Goal: Task Accomplishment & Management: Complete application form

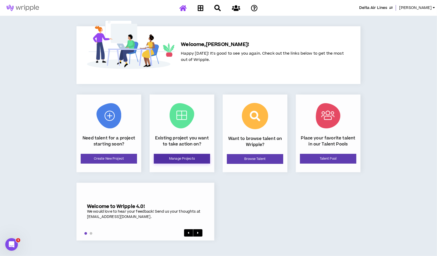
click at [184, 158] on link "Manage Projects" at bounding box center [182, 159] width 56 height 10
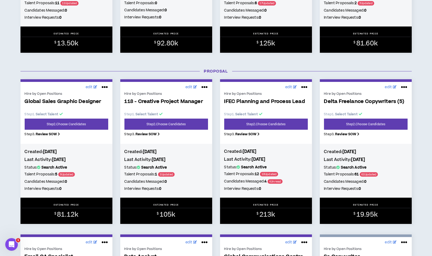
scroll to position [197, 0]
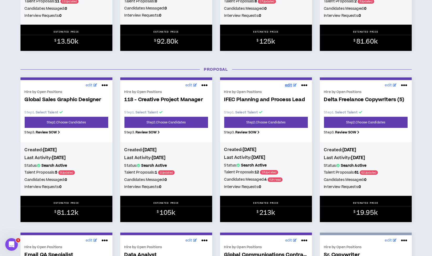
click at [287, 83] on span "edit" at bounding box center [288, 86] width 7 height 6
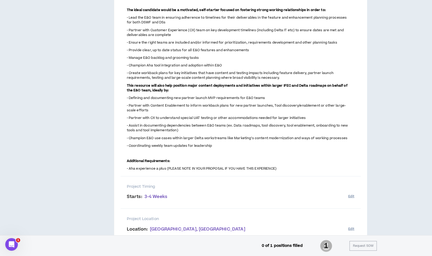
scroll to position [247, 0]
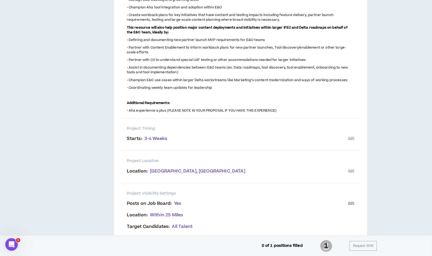
click at [352, 199] on button "Edit" at bounding box center [351, 203] width 6 height 9
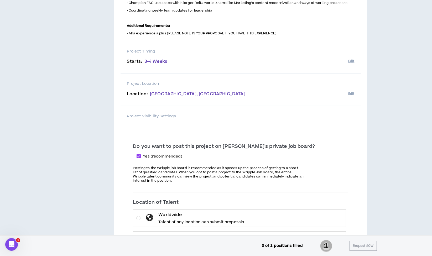
scroll to position [324, 0]
click at [141, 154] on span at bounding box center [139, 156] width 4 height 4
checkbox input "*****"
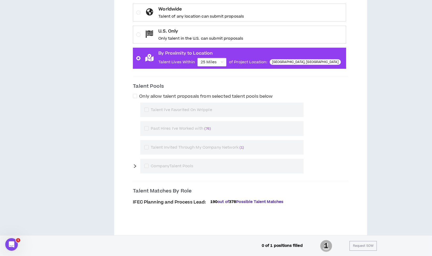
scroll to position [566, 0]
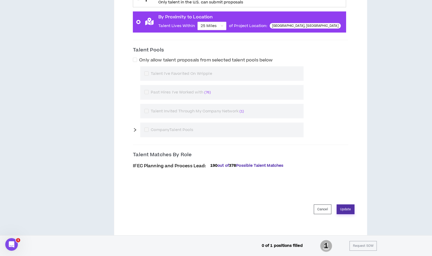
click at [345, 205] on button "Update" at bounding box center [346, 210] width 18 height 10
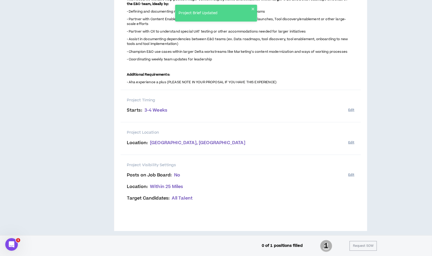
scroll to position [0, 0]
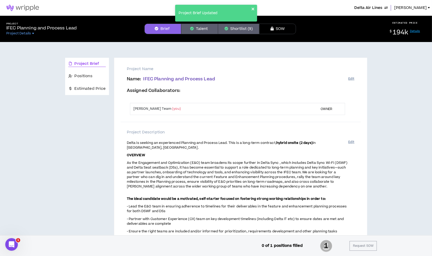
click at [253, 9] on icon "close" at bounding box center [253, 9] width 3 height 3
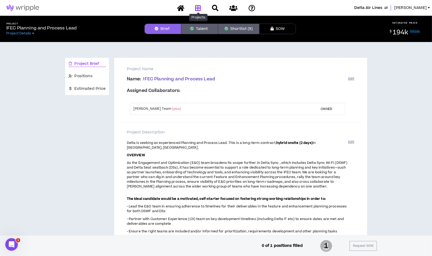
click at [198, 9] on icon at bounding box center [198, 8] width 6 height 7
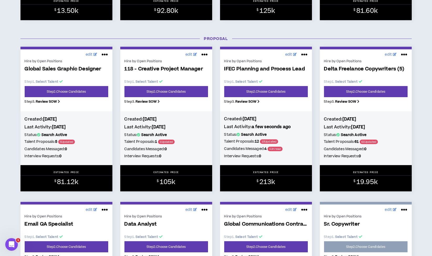
scroll to position [227, 0]
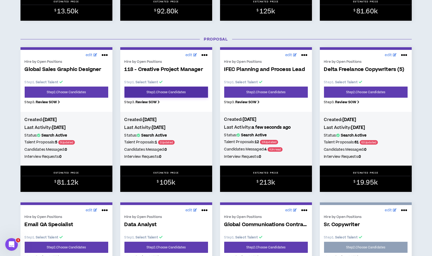
click at [173, 92] on link "Step 2 . Choose Candidates" at bounding box center [167, 92] width 84 height 11
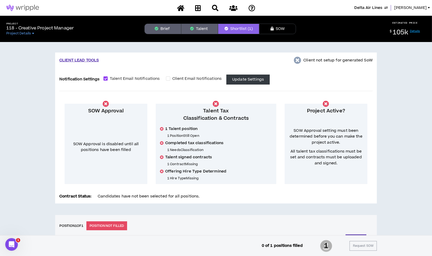
click at [205, 30] on button "Talent" at bounding box center [199, 29] width 37 height 11
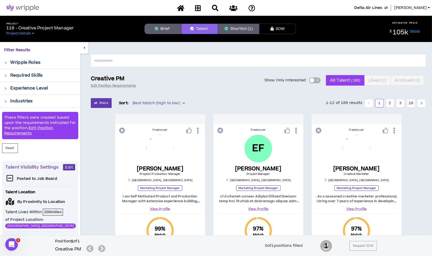
click at [242, 29] on button "Shortlist (1)" at bounding box center [238, 29] width 41 height 11
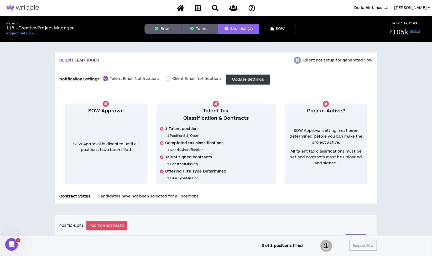
click at [168, 27] on button "Brief" at bounding box center [162, 29] width 37 height 11
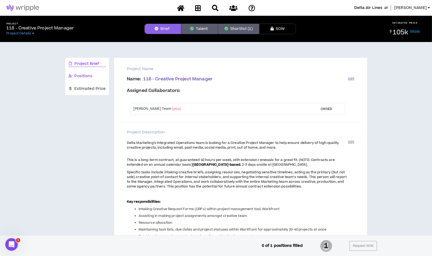
click at [87, 77] on span "Positions" at bounding box center [84, 76] width 18 height 6
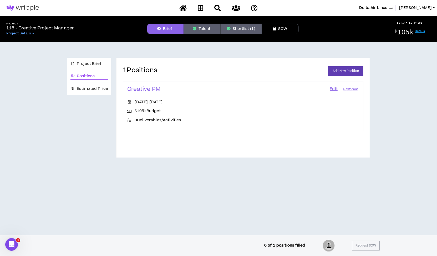
click at [206, 29] on button "Talent" at bounding box center [202, 29] width 37 height 11
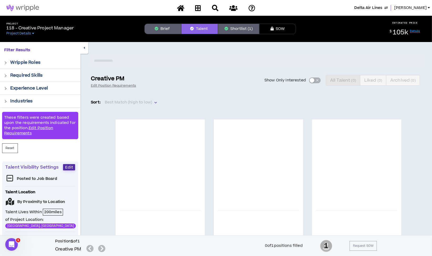
click at [67, 166] on span "Edit" at bounding box center [69, 167] width 8 height 5
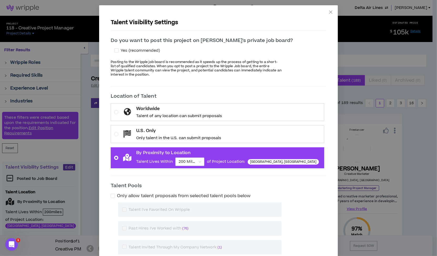
scroll to position [86, 0]
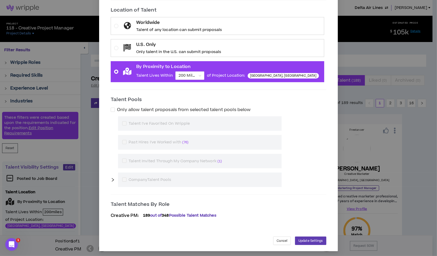
click at [100, 161] on div "Talent Visibility Settings Do you want to post this project on Wripple's privat…" at bounding box center [218, 128] width 437 height 256
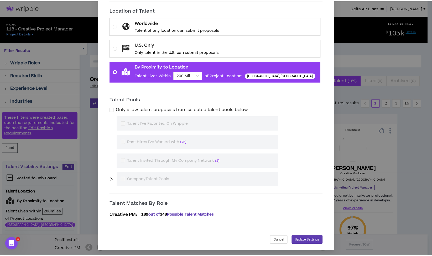
scroll to position [81, 0]
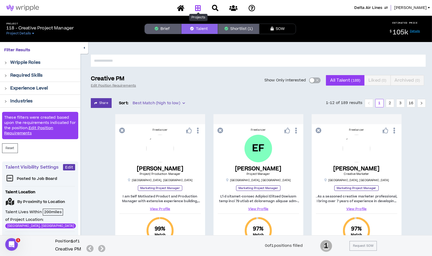
click at [199, 8] on icon at bounding box center [198, 8] width 6 height 7
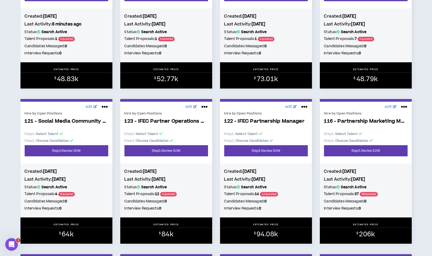
scroll to position [1745, 0]
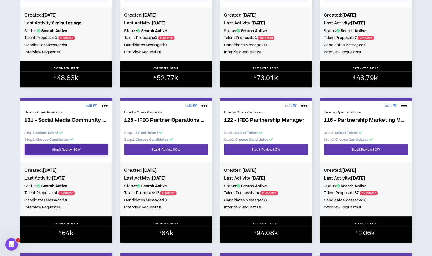
click at [67, 154] on link "Step 3 . Review SOW" at bounding box center [67, 149] width 84 height 11
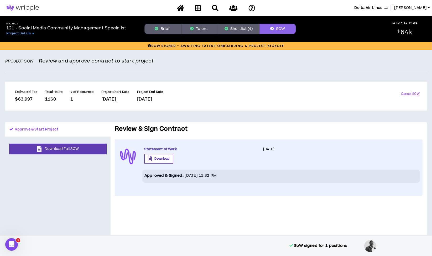
click at [167, 25] on button "Brief" at bounding box center [162, 29] width 37 height 11
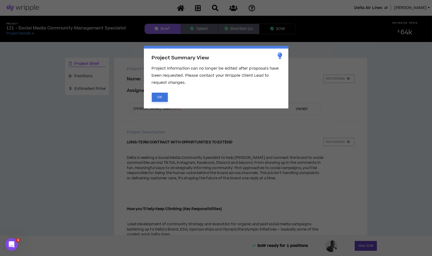
click at [162, 95] on button "OK" at bounding box center [160, 97] width 16 height 9
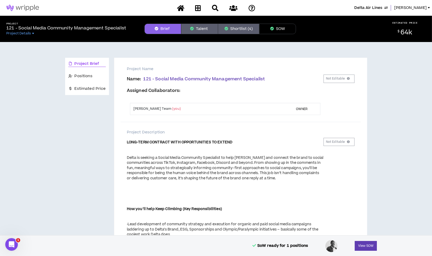
click at [238, 28] on button "Shortlist (4)" at bounding box center [238, 29] width 41 height 11
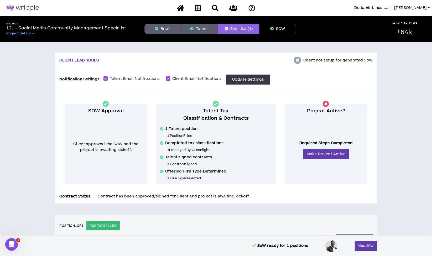
click at [161, 30] on button "Brief" at bounding box center [162, 29] width 37 height 11
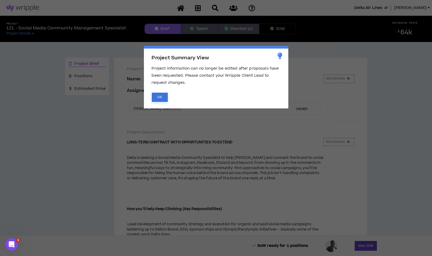
click at [161, 99] on button "OK" at bounding box center [160, 97] width 16 height 9
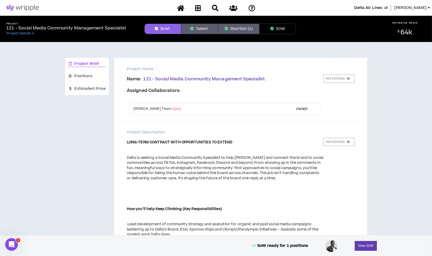
drag, startPoint x: 377, startPoint y: 8, endPoint x: 377, endPoint y: -19, distance: 26.5
click at [377, 0] on html "Delta Air Lines Lauren-Bridget Project 121 - Social Media Community Management …" at bounding box center [216, 128] width 432 height 256
click at [237, 92] on p "Assigned Collaborators :" at bounding box center [225, 90] width 197 height 5
click at [243, 24] on button "Shortlist (4)" at bounding box center [238, 29] width 41 height 11
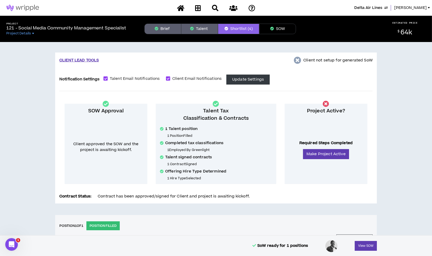
click at [162, 25] on button "Brief" at bounding box center [162, 29] width 37 height 11
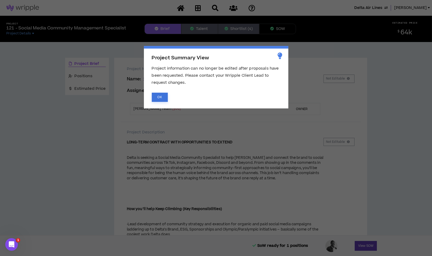
click at [158, 94] on button "OK" at bounding box center [160, 97] width 16 height 9
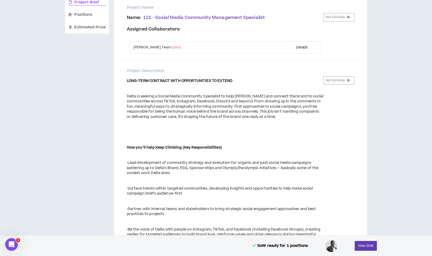
scroll to position [62, 0]
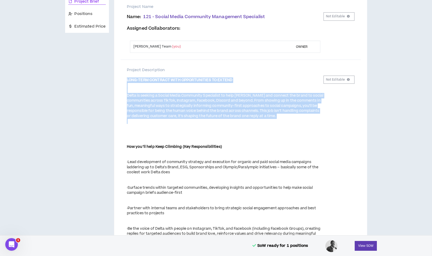
drag, startPoint x: 127, startPoint y: 79, endPoint x: 292, endPoint y: 120, distance: 170.5
copy span "LONG-TERM CONTRACT WITH OPPORTUNITIES TO EXTEND Delta is seeking a Social Media…"
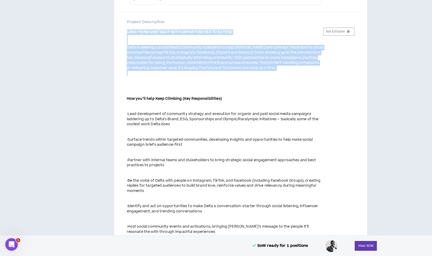
scroll to position [111, 0]
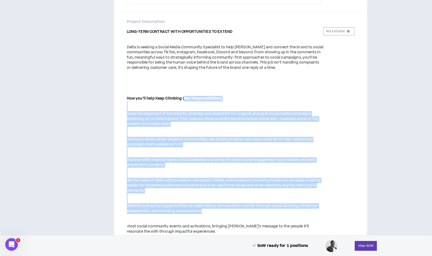
drag, startPoint x: 183, startPoint y: 96, endPoint x: 212, endPoint y: 209, distance: 117.0
click at [212, 209] on span "LONG-TERM CONTRACT WITH OPPORTUNITIES TO EXTEND Delta is seeking a Social Media…" at bounding box center [225, 234] width 197 height 410
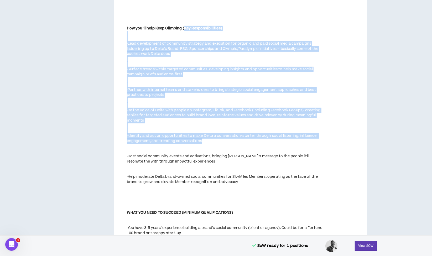
scroll to position [181, 0]
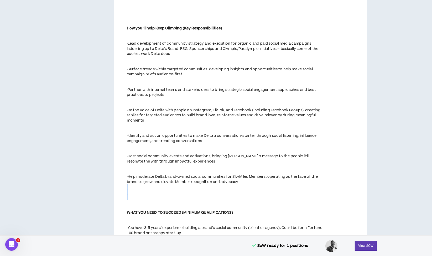
drag, startPoint x: 255, startPoint y: 181, endPoint x: 160, endPoint y: 194, distance: 95.5
click at [160, 194] on span "LONG-TERM CONTRACT WITH OPPORTUNITIES TO EXTEND Delta is seeking a Social Media…" at bounding box center [225, 164] width 197 height 410
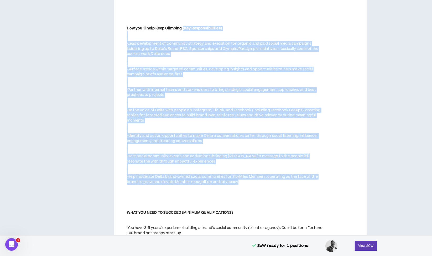
drag, startPoint x: 244, startPoint y: 181, endPoint x: 182, endPoint y: 28, distance: 164.5
click at [182, 28] on span "LONG-TERM CONTRACT WITH OPPORTUNITIES TO EXTEND Delta is seeking a Social Media…" at bounding box center [225, 164] width 197 height 410
copy span "(Key Responsibilities) ·Lead development of community strategy and execution fo…"
click at [201, 35] on div at bounding box center [225, 36] width 197 height 10
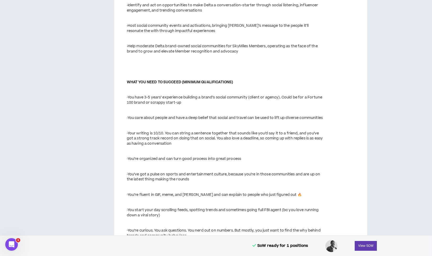
scroll to position [312, 0]
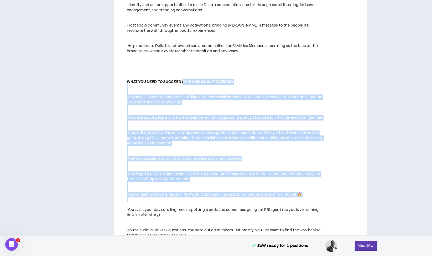
drag, startPoint x: 182, startPoint y: 80, endPoint x: 232, endPoint y: 206, distance: 135.5
click at [232, 206] on span "LONG-TERM CONTRACT WITH OPPORTUNITIES TO EXTEND Delta is seeking a Social Media…" at bounding box center [225, 33] width 197 height 410
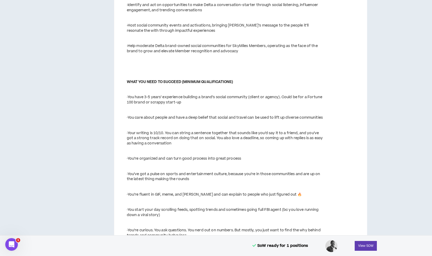
drag, startPoint x: 232, startPoint y: 206, endPoint x: 203, endPoint y: 207, distance: 29.4
click at [203, 207] on div at bounding box center [225, 202] width 197 height 10
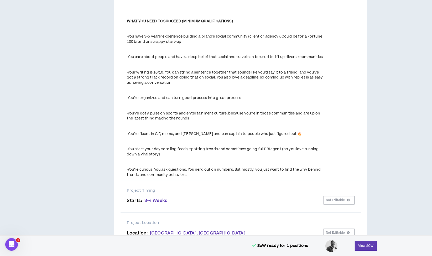
scroll to position [373, 0]
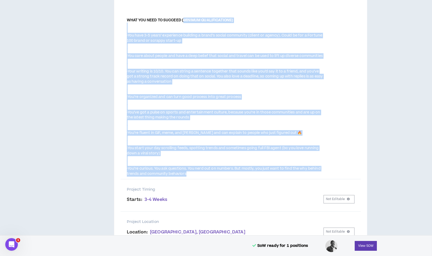
drag, startPoint x: 192, startPoint y: 177, endPoint x: 182, endPoint y: 20, distance: 157.9
copy span "MINIMUM QUALIFICATIONS) ·You have 3-5 years’ experience building a brand’s soci…"
click at [182, 118] on div "·You’ve got a pulse on sports and entertainment culture, because you’re in thos…" at bounding box center [225, 115] width 197 height 10
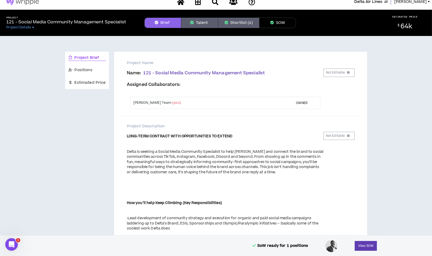
scroll to position [0, 0]
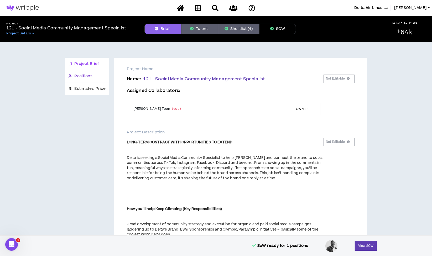
click at [83, 73] on span "Positions" at bounding box center [84, 76] width 18 height 6
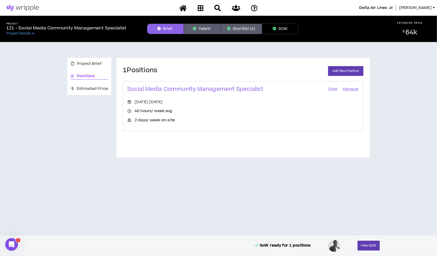
click at [331, 88] on link "View" at bounding box center [332, 89] width 11 height 7
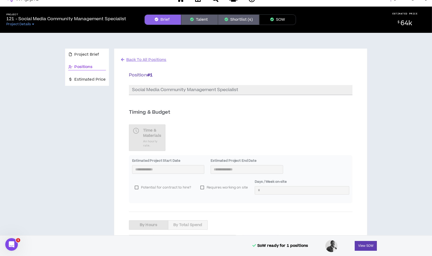
scroll to position [10, 0]
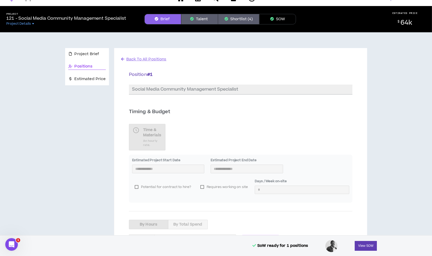
drag, startPoint x: 239, startPoint y: 89, endPoint x: 174, endPoint y: 91, distance: 65.2
click at [174, 91] on div "Position # 1 * Social Media Community Management Specialist" at bounding box center [241, 87] width 224 height 33
drag, startPoint x: 17, startPoint y: 16, endPoint x: 133, endPoint y: 18, distance: 115.8
click at [133, 18] on div "Project 121 - Social Media Community Management Specialist Project Details" at bounding box center [71, 19] width 138 height 13
copy p "Social Media Community Management Specialist"
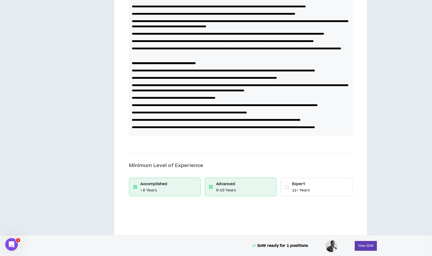
scroll to position [796, 0]
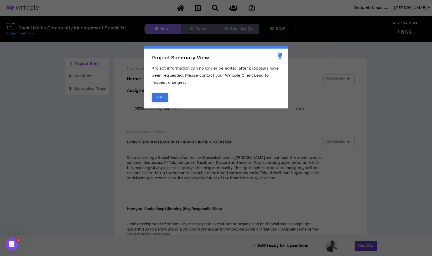
click at [160, 97] on button "OK" at bounding box center [160, 97] width 16 height 9
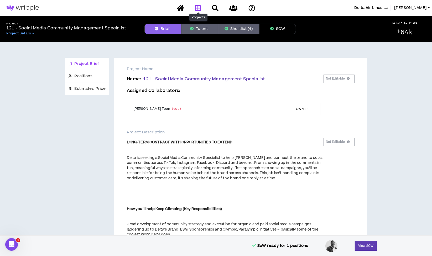
click at [199, 6] on icon at bounding box center [198, 8] width 6 height 7
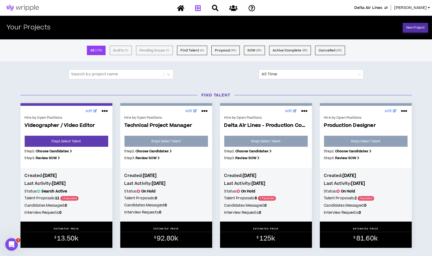
click at [414, 27] on link "New Project" at bounding box center [415, 28] width 25 height 10
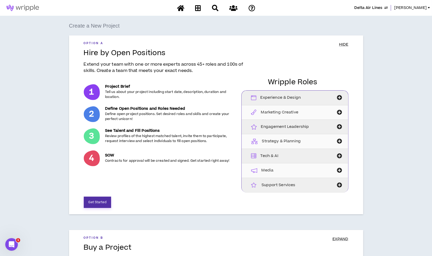
click at [100, 202] on button "Get Started" at bounding box center [97, 202] width 27 height 11
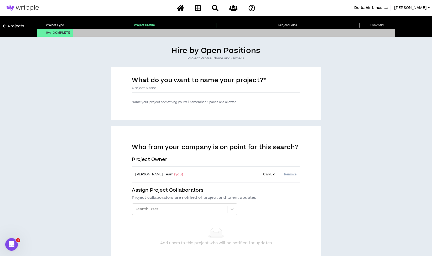
click at [173, 89] on input "What do you want to name your project? *" at bounding box center [216, 89] width 168 height 8
type input "2"
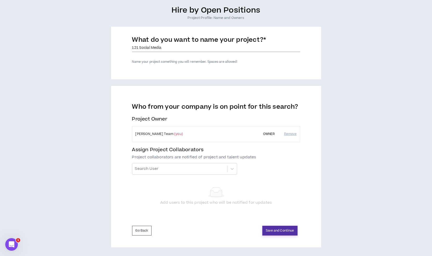
type input "121 Social Media"
click at [282, 228] on button "Save and Continue" at bounding box center [279, 231] width 35 height 10
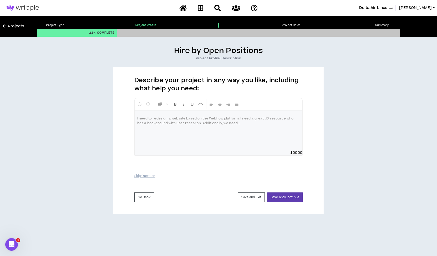
click at [148, 122] on div at bounding box center [218, 130] width 168 height 39
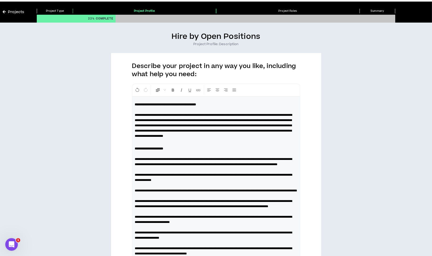
scroll to position [35, 0]
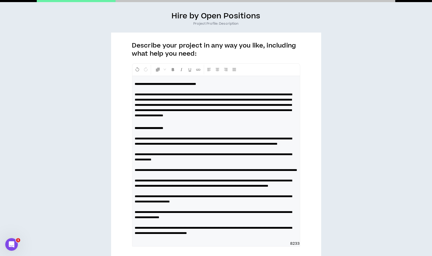
click at [173, 132] on p "**********" at bounding box center [216, 181] width 162 height 110
click at [135, 130] on strong "**********" at bounding box center [148, 128] width 27 height 3
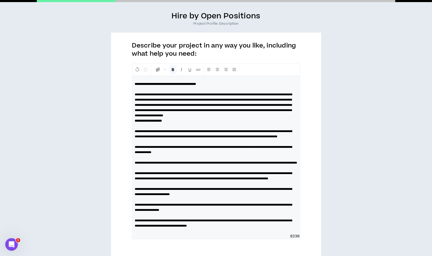
click at [136, 122] on strong "**********" at bounding box center [148, 120] width 27 height 3
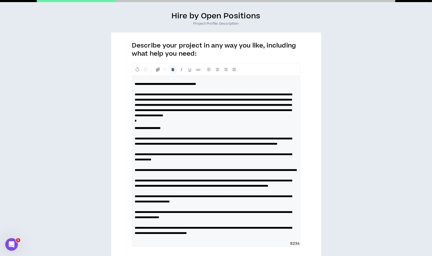
click at [151, 123] on p "**********" at bounding box center [216, 102] width 162 height 42
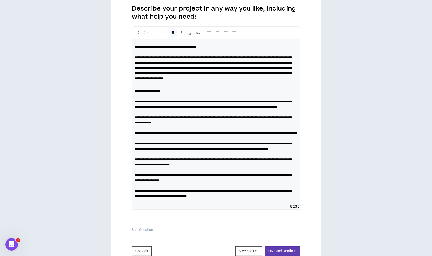
scroll to position [72, 0]
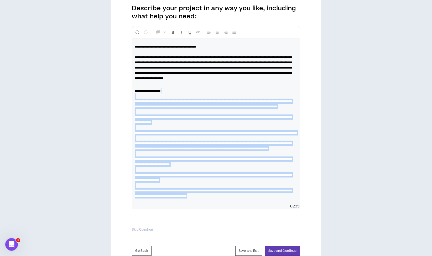
drag, startPoint x: 136, startPoint y: 99, endPoint x: 267, endPoint y: 220, distance: 178.6
click at [267, 204] on div "**********" at bounding box center [216, 121] width 168 height 165
click at [163, 32] on span "Normal" at bounding box center [160, 32] width 11 height 9
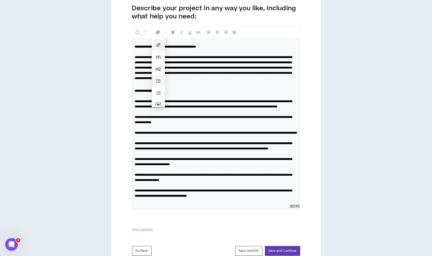
click at [160, 79] on span at bounding box center [158, 81] width 5 height 5
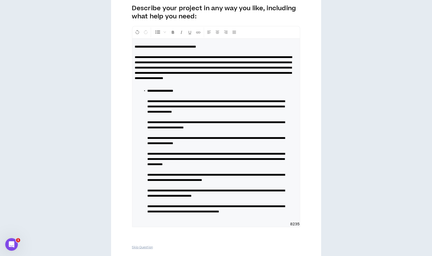
click at [148, 92] on strong "**********" at bounding box center [161, 90] width 26 height 3
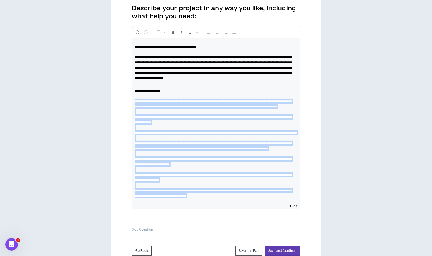
drag, startPoint x: 133, startPoint y: 106, endPoint x: 282, endPoint y: 226, distance: 191.4
click at [282, 209] on div "**********" at bounding box center [216, 117] width 168 height 183
click at [163, 34] on span "Normal" at bounding box center [160, 32] width 11 height 9
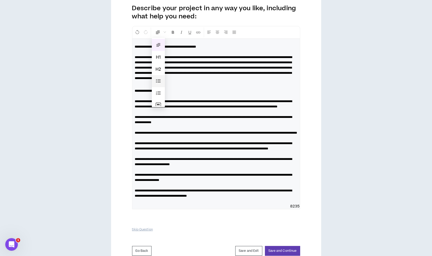
click at [158, 79] on span at bounding box center [158, 81] width 5 height 5
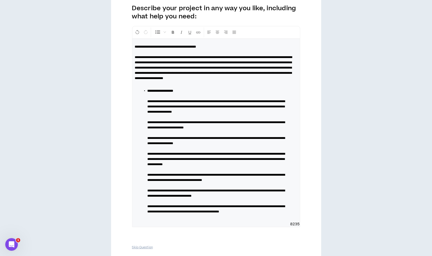
click at [155, 119] on li "**********" at bounding box center [218, 151] width 141 height 126
click at [148, 105] on span "**********" at bounding box center [217, 107] width 138 height 14
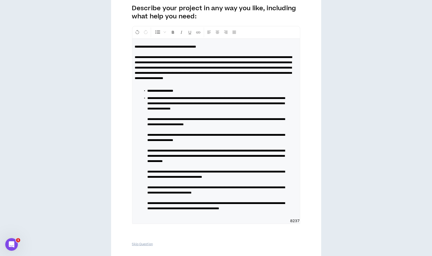
click at [148, 124] on span "**********" at bounding box center [217, 122] width 138 height 8
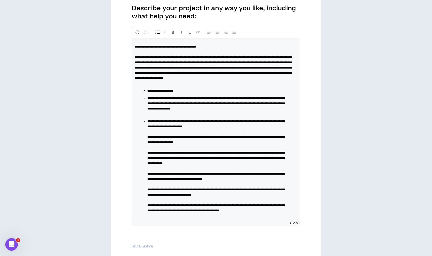
click at [148, 141] on span "**********" at bounding box center [217, 140] width 138 height 8
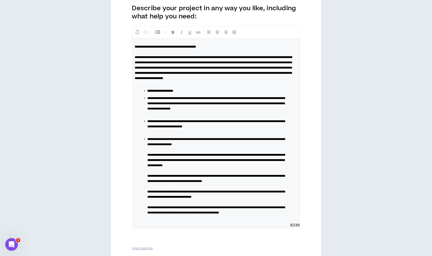
click at [148, 159] on span "**********" at bounding box center [217, 160] width 138 height 14
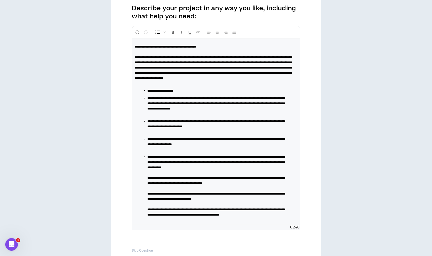
click at [149, 183] on span "**********" at bounding box center [217, 181] width 138 height 8
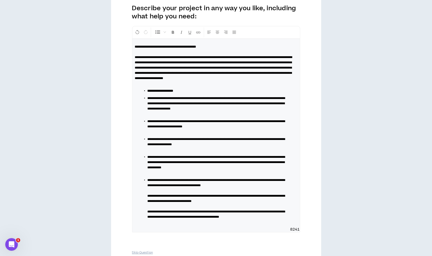
click at [149, 201] on span "**********" at bounding box center [217, 198] width 138 height 8
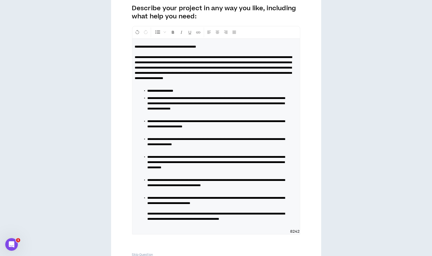
click at [149, 216] on span "**********" at bounding box center [217, 216] width 138 height 8
click at [148, 92] on strong "**********" at bounding box center [161, 90] width 26 height 3
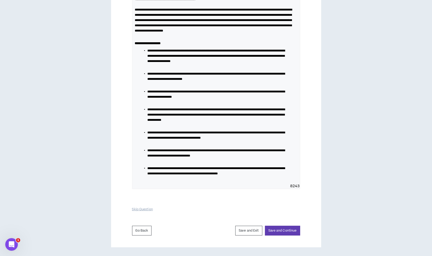
scroll to position [130, 0]
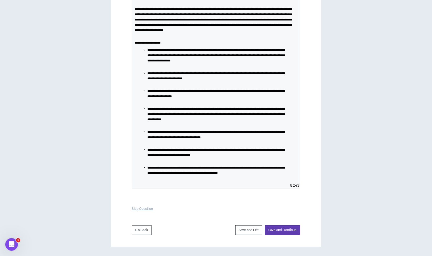
click at [180, 182] on div "**********" at bounding box center [216, 87] width 168 height 192
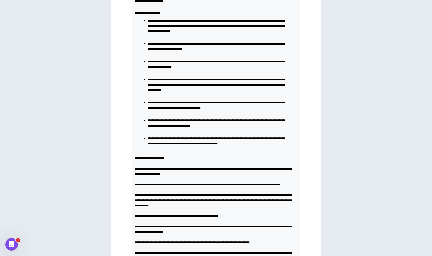
scroll to position [185, 0]
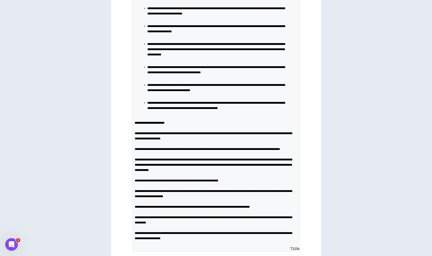
click at [182, 132] on p "**********" at bounding box center [216, 180] width 162 height 121
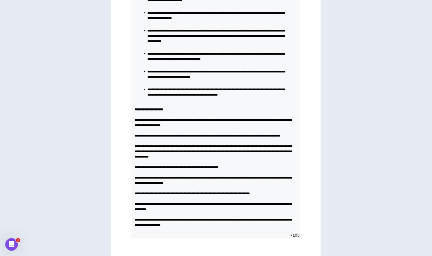
scroll to position [202, 0]
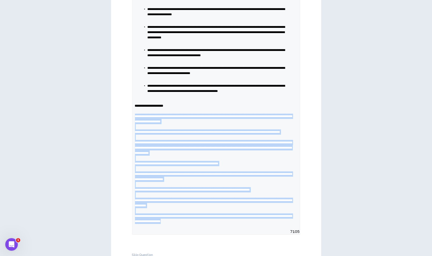
drag, startPoint x: 215, startPoint y: 237, endPoint x: 134, endPoint y: 126, distance: 138.3
click at [134, 126] on div "**********" at bounding box center [216, 69] width 168 height 320
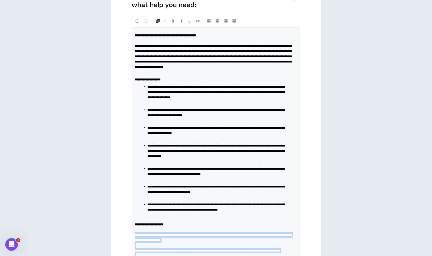
scroll to position [82, 0]
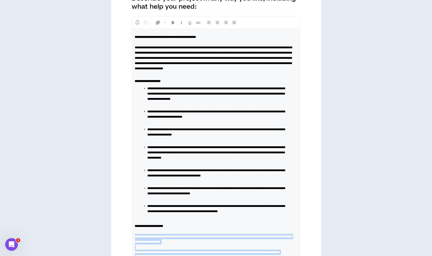
click at [164, 23] on span "Normal" at bounding box center [160, 22] width 11 height 9
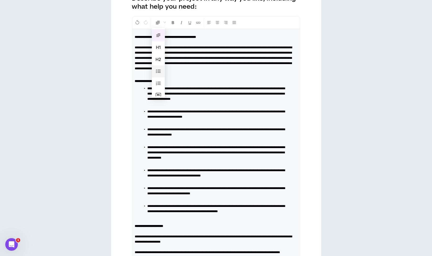
click at [157, 69] on span at bounding box center [158, 71] width 5 height 5
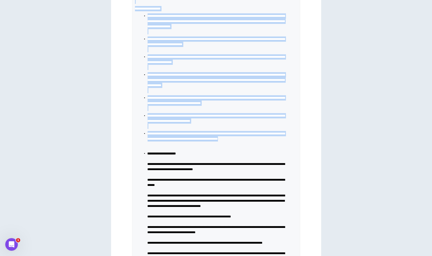
scroll to position [155, 0]
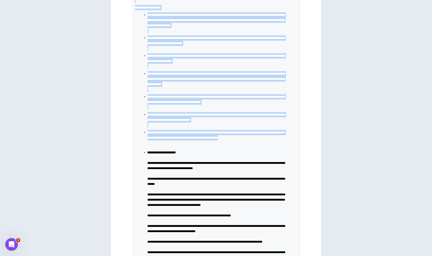
click at [148, 170] on span "**********" at bounding box center [217, 166] width 138 height 8
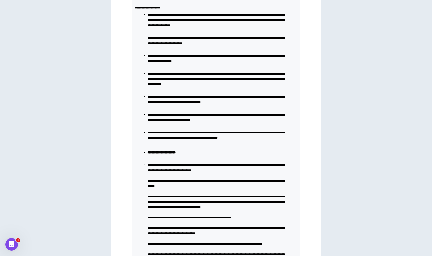
click at [148, 188] on span "**********" at bounding box center [217, 183] width 138 height 8
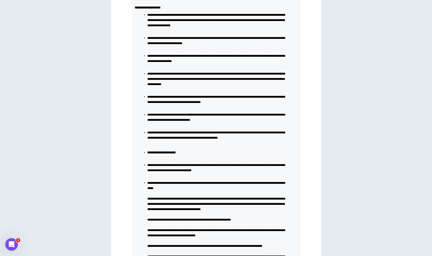
click at [148, 209] on span "**********" at bounding box center [217, 204] width 138 height 14
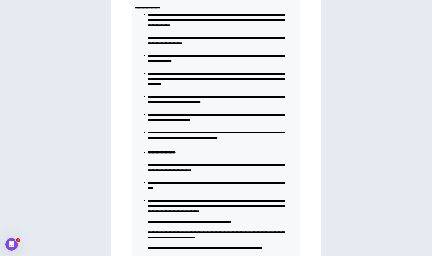
click at [148, 224] on span "**********" at bounding box center [190, 221] width 84 height 3
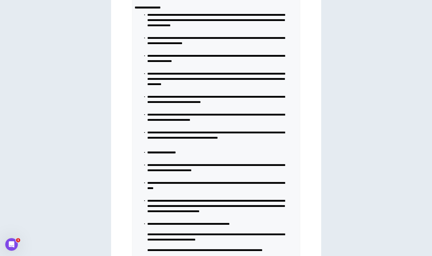
click at [148, 241] on span "**********" at bounding box center [217, 237] width 138 height 8
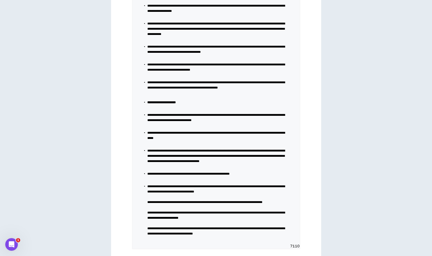
scroll to position [206, 0]
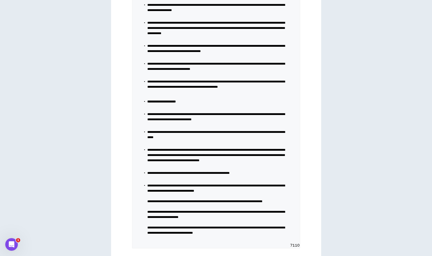
click at [148, 203] on span "**********" at bounding box center [205, 201] width 115 height 3
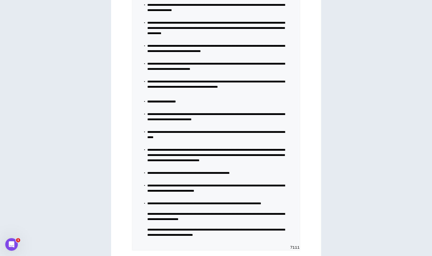
click at [149, 221] on span "**********" at bounding box center [217, 216] width 138 height 8
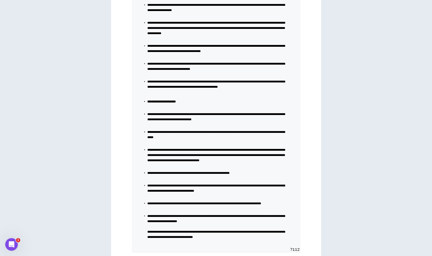
scroll to position [225, 0]
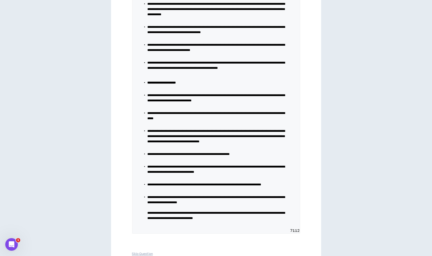
click at [148, 220] on span "**********" at bounding box center [217, 215] width 138 height 8
click at [148, 84] on strong "**********" at bounding box center [162, 82] width 28 height 3
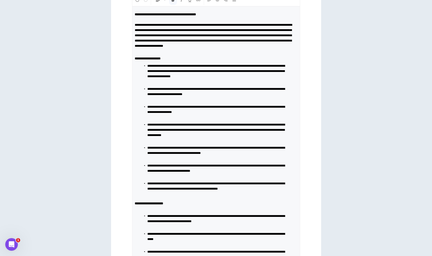
scroll to position [104, 0]
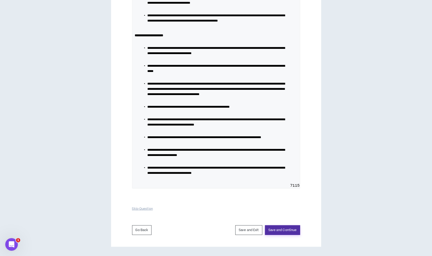
click at [280, 228] on button "Save and Continue" at bounding box center [282, 230] width 35 height 10
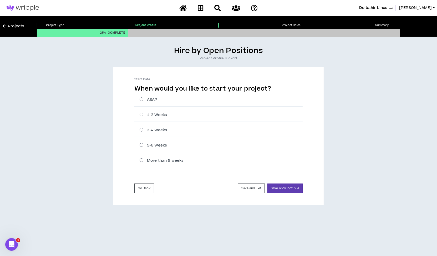
click at [140, 97] on div "ASAP" at bounding box center [218, 100] width 168 height 14
click at [140, 98] on label "ASAP" at bounding box center [220, 100] width 163 height 6
radio input "****"
click at [278, 188] on button "Save and Continue" at bounding box center [284, 189] width 35 height 10
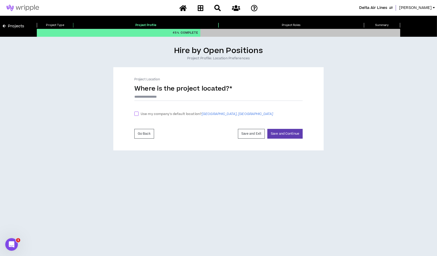
click at [137, 113] on span at bounding box center [136, 114] width 4 height 4
checkbox input "****"
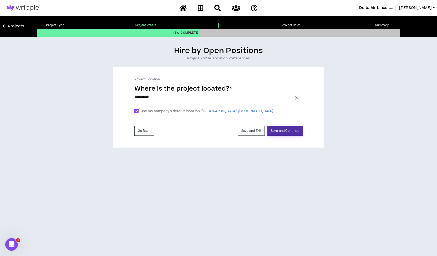
click at [296, 132] on button "Save and Continue" at bounding box center [284, 131] width 35 height 10
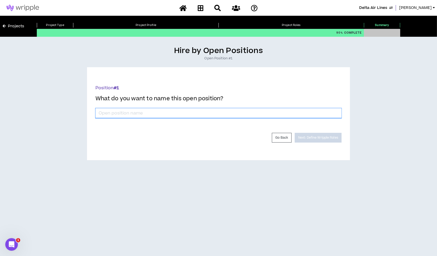
click at [148, 110] on input "*" at bounding box center [218, 113] width 246 height 10
paste input "Social Media Community Management Specialist"
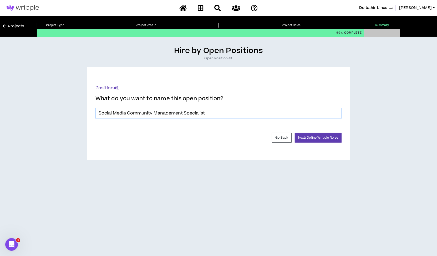
click at [100, 112] on input "Social Media Community Management Specialist" at bounding box center [218, 113] width 246 height 10
type input "Social Media Community Management Specialist"
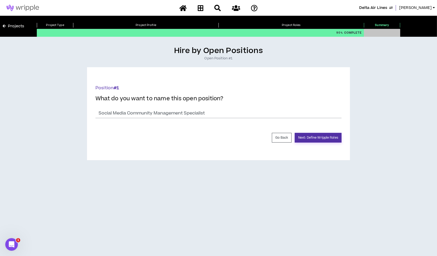
click at [315, 134] on button "Next: Define Wripple Roles" at bounding box center [317, 138] width 47 height 10
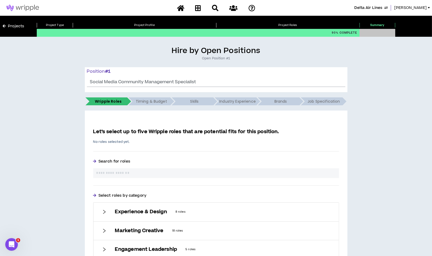
click at [133, 171] on input "text" at bounding box center [216, 173] width 240 height 6
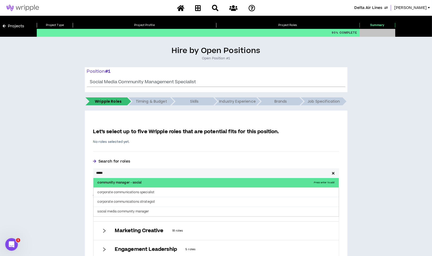
type input "*****"
click at [130, 182] on p "community manager - social Press enter to add" at bounding box center [216, 182] width 245 height 9
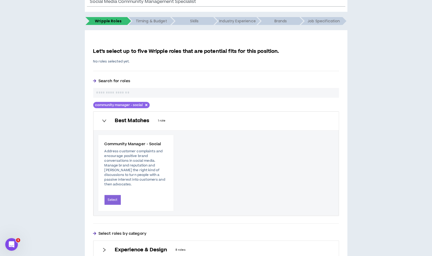
scroll to position [81, 0]
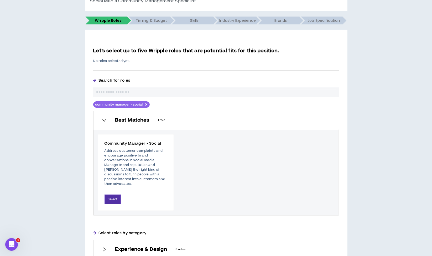
click at [115, 195] on button "Select" at bounding box center [113, 200] width 17 height 10
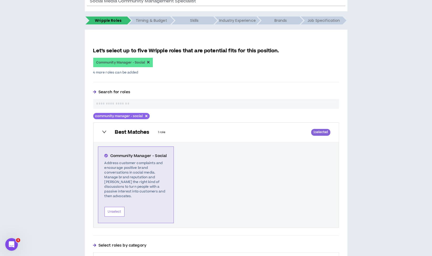
scroll to position [226, 0]
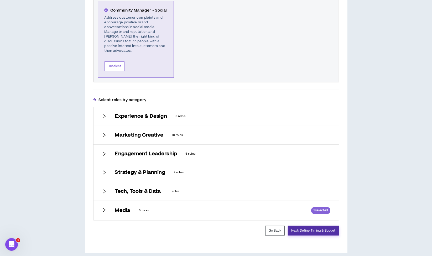
click at [307, 226] on button "Next: Define Timing & Budget" at bounding box center [313, 231] width 51 height 10
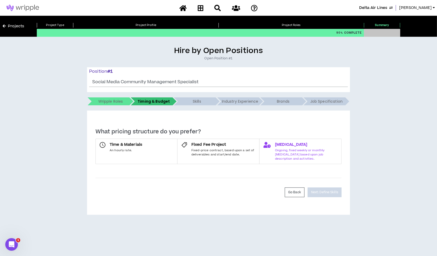
click at [277, 151] on span "Ongoing, fixed weekly or monthly retainer based upon job description and activi…" at bounding box center [306, 154] width 62 height 12
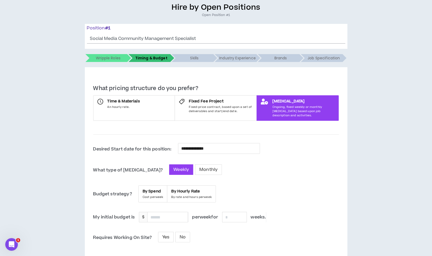
scroll to position [44, 0]
click at [202, 145] on input "**********" at bounding box center [219, 148] width 76 height 7
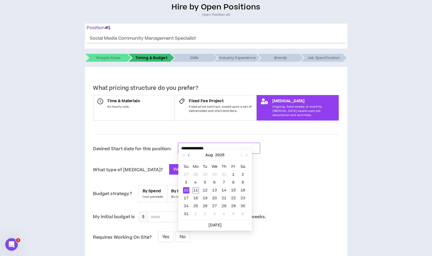
click at [187, 157] on button "button" at bounding box center [189, 155] width 6 height 11
type input "**********"
click at [195, 182] on div "9" at bounding box center [196, 182] width 6 height 6
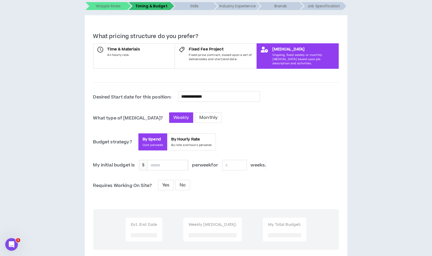
scroll to position [101, 0]
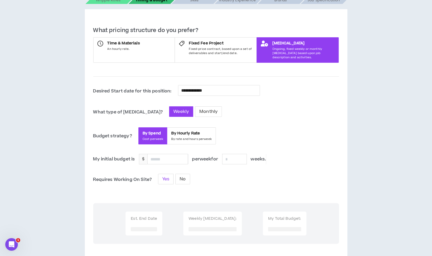
click at [168, 176] on span "Yes" at bounding box center [165, 179] width 7 height 6
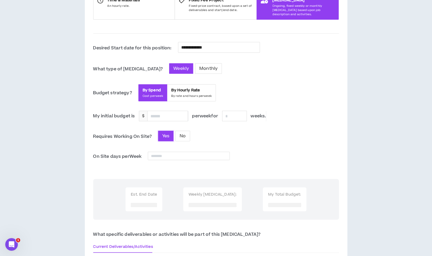
scroll to position [145, 0]
click at [195, 152] on input at bounding box center [188, 156] width 81 height 8
type input "*"
click at [258, 143] on div "**********" at bounding box center [216, 187] width 246 height 290
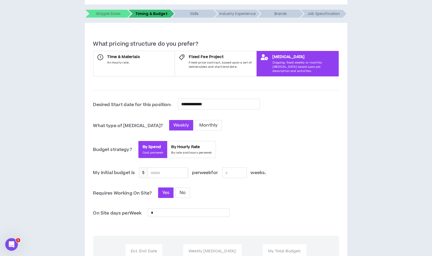
scroll to position [86, 0]
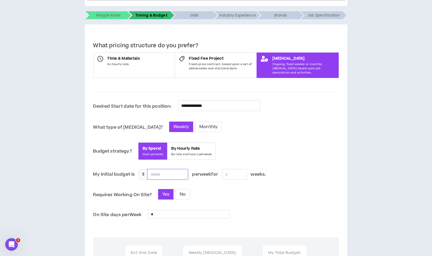
click at [163, 171] on input at bounding box center [168, 174] width 40 height 10
paste input "**********"
type input "**********"
click at [222, 190] on div "Yes No" at bounding box center [199, 194] width 82 height 11
click at [163, 169] on input at bounding box center [168, 174] width 40 height 10
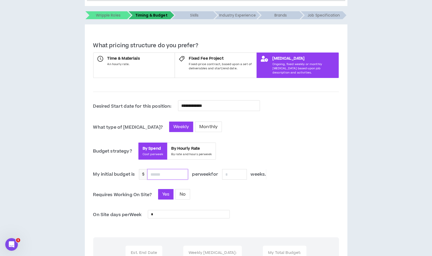
paste input "**********"
type input "**********"
click at [232, 169] on input at bounding box center [234, 174] width 24 height 10
type input "*"
type input "**"
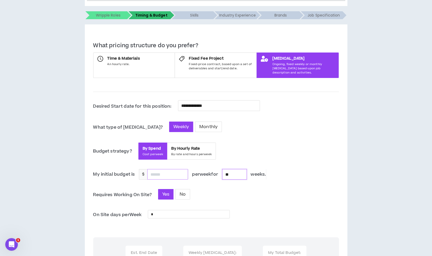
click at [169, 169] on input at bounding box center [168, 174] width 40 height 10
paste input "**********"
type input "**********"
click at [236, 169] on input "**" at bounding box center [234, 174] width 24 height 10
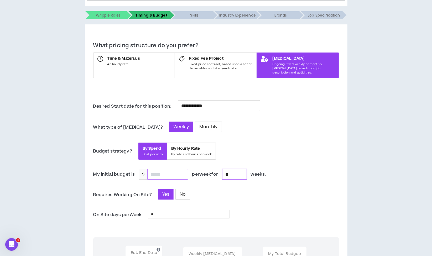
click at [167, 171] on input at bounding box center [168, 174] width 40 height 10
paste input "**********"
click at [159, 170] on input "**********" at bounding box center [168, 174] width 40 height 10
type input "********"
click at [241, 169] on input "**" at bounding box center [234, 174] width 24 height 10
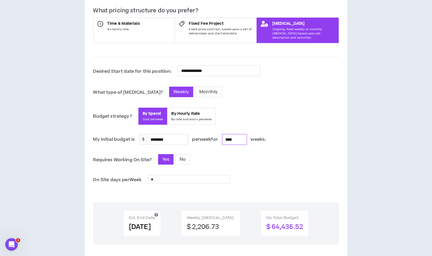
scroll to position [121, 0]
click at [238, 160] on div "Yes No" at bounding box center [199, 160] width 82 height 12
click at [242, 136] on input "****" at bounding box center [234, 139] width 24 height 10
type input "****"
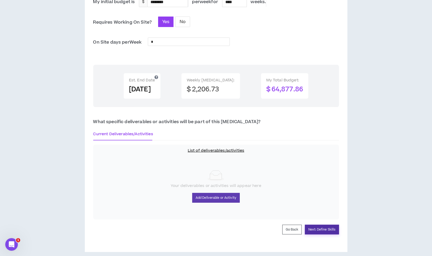
click at [330, 225] on button "Next: Define Skills" at bounding box center [322, 230] width 34 height 10
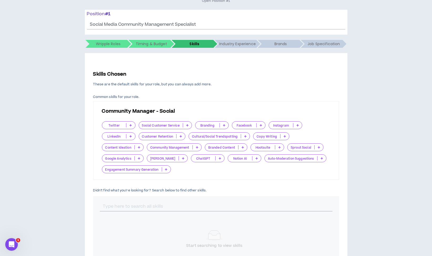
scroll to position [58, 0]
click at [248, 125] on p "Facebook" at bounding box center [244, 125] width 24 height 4
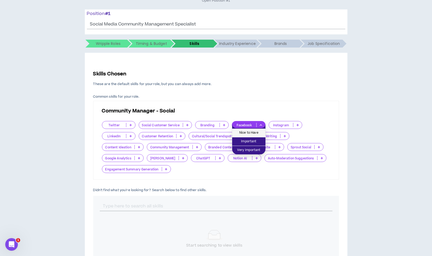
click at [246, 137] on li "Nice to Have" at bounding box center [248, 133] width 33 height 9
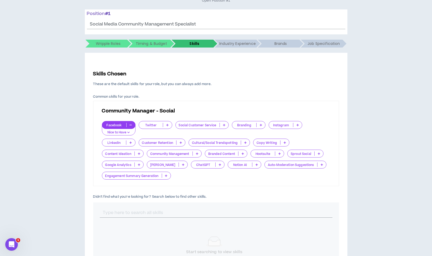
click at [112, 130] on p "Nice to Have" at bounding box center [118, 132] width 27 height 5
click at [114, 142] on span "Important" at bounding box center [118, 142] width 27 height 6
click at [281, 124] on p "Instagram" at bounding box center [281, 125] width 24 height 4
click at [278, 139] on span "Important" at bounding box center [285, 142] width 27 height 6
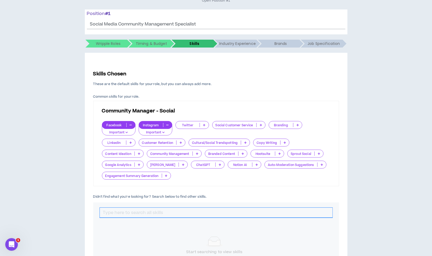
click at [155, 211] on input "text" at bounding box center [216, 213] width 233 height 10
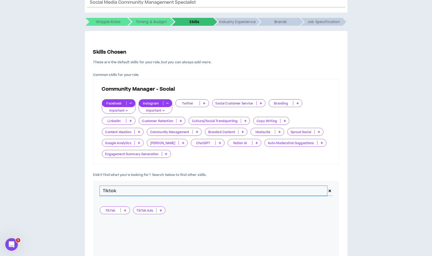
scroll to position [80, 0]
type input "Tiktok"
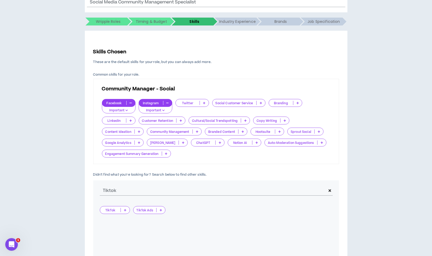
click at [115, 209] on p "TikTok" at bounding box center [110, 210] width 21 height 4
click at [114, 228] on span "Important" at bounding box center [115, 227] width 24 height 6
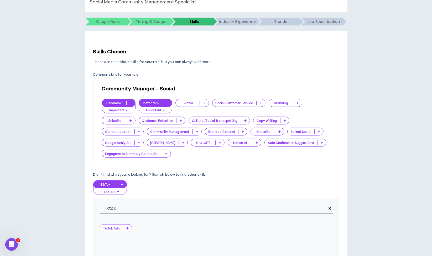
click at [329, 207] on icon at bounding box center [330, 209] width 3 height 4
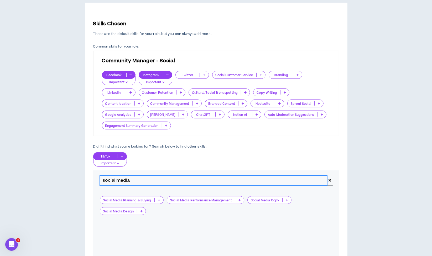
scroll to position [109, 0]
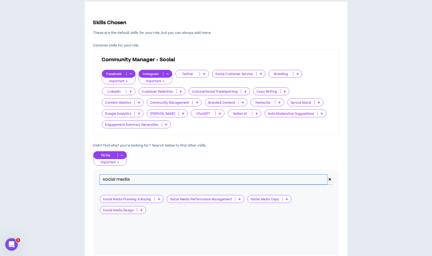
type input "social media"
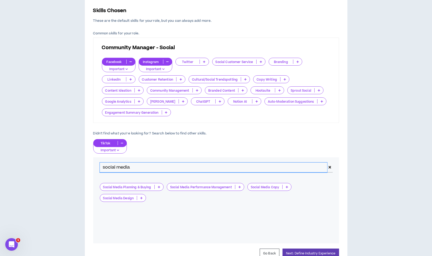
scroll to position [121, 0]
drag, startPoint x: 149, startPoint y: 168, endPoint x: 61, endPoint y: 166, distance: 87.5
click at [61, 166] on div "Hire by Open Positions Open Position #1 Position # 1 Social Media Community Man…" at bounding box center [216, 100] width 427 height 351
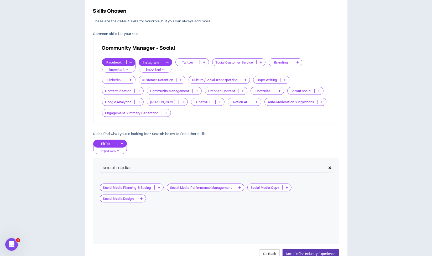
click at [278, 61] on p "Branding" at bounding box center [281, 62] width 24 height 4
click at [279, 77] on span "Important" at bounding box center [285, 79] width 27 height 6
click at [330, 165] on span at bounding box center [329, 168] width 5 height 10
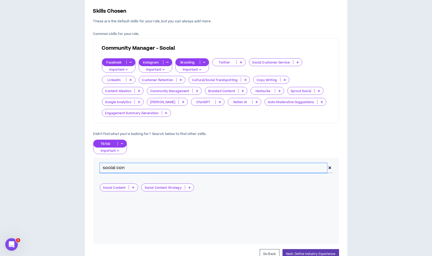
type input "social con"
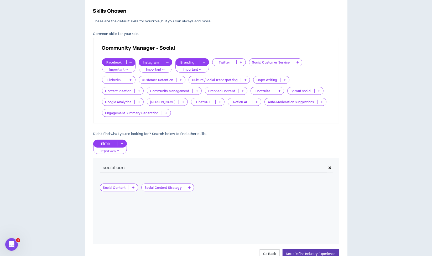
click at [113, 188] on p "Social Content" at bounding box center [114, 188] width 29 height 4
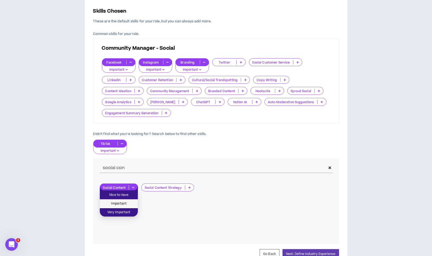
click at [113, 205] on span "Important" at bounding box center [119, 204] width 32 height 6
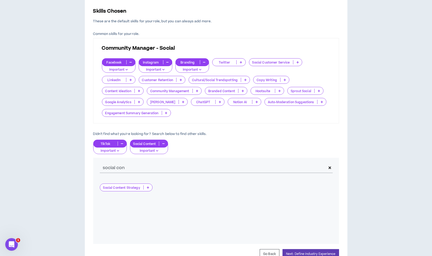
click at [330, 166] on icon at bounding box center [330, 168] width 3 height 4
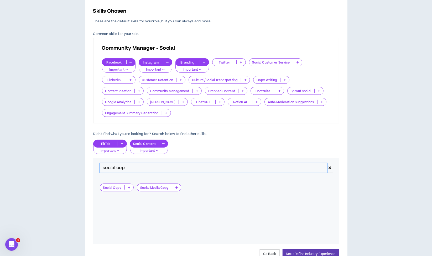
type input "social cop"
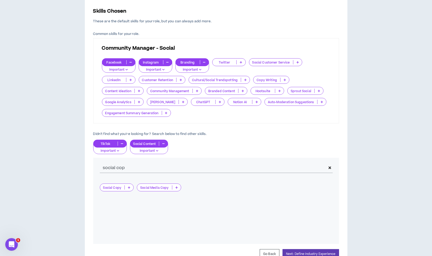
click at [115, 186] on p "Social Copy" at bounding box center [112, 188] width 25 height 4
click at [116, 204] on span "Important" at bounding box center [116, 204] width 27 height 6
click at [117, 188] on p "Social Media Copy" at bounding box center [117, 188] width 35 height 4
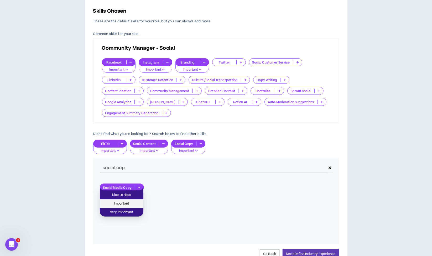
click at [117, 203] on span "Important" at bounding box center [121, 204] width 37 height 6
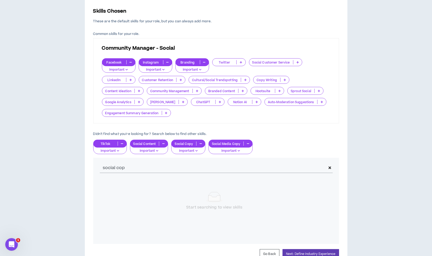
click at [332, 166] on span at bounding box center [329, 168] width 5 height 10
click at [188, 149] on p "Important" at bounding box center [188, 151] width 27 height 5
click at [188, 167] on span "Very Important" at bounding box center [188, 169] width 27 height 6
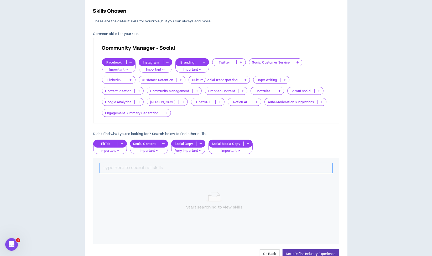
click at [165, 168] on input "text" at bounding box center [216, 168] width 233 height 10
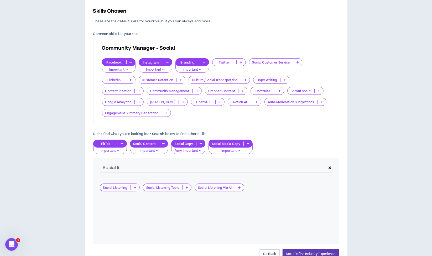
click at [161, 187] on p "Social Listening Tools" at bounding box center [162, 188] width 39 height 4
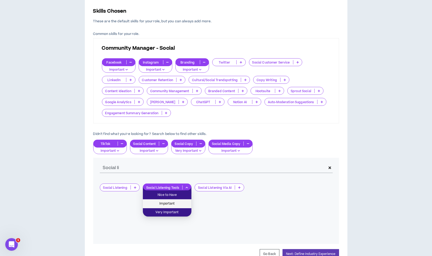
click at [162, 202] on span "Important" at bounding box center [167, 204] width 42 height 6
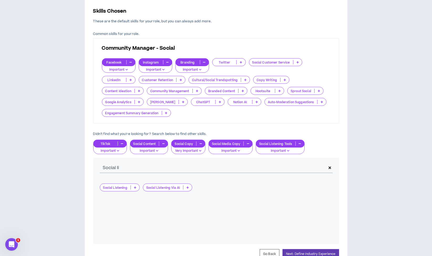
click at [122, 189] on p "Social Listening" at bounding box center [115, 188] width 30 height 4
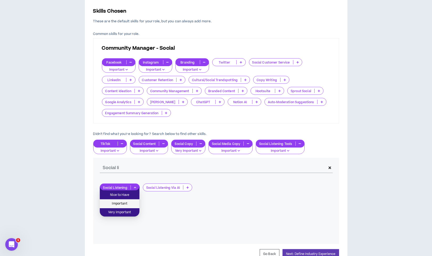
click at [120, 206] on span "Important" at bounding box center [119, 204] width 33 height 6
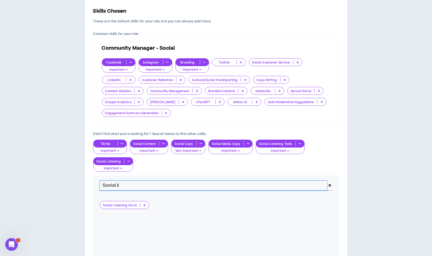
click at [129, 183] on input "Social li" at bounding box center [214, 186] width 228 height 10
type input "Social strat"
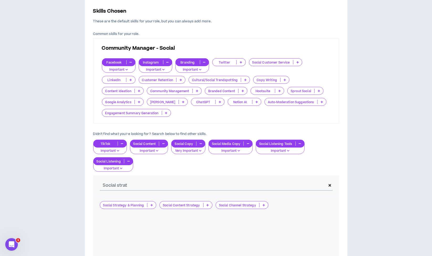
click at [117, 206] on p "Social Strategy & Planning" at bounding box center [123, 205] width 47 height 4
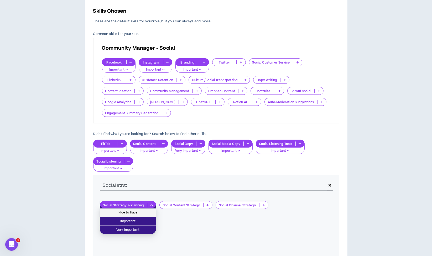
click at [122, 214] on span "Nice to Have" at bounding box center [128, 213] width 50 height 6
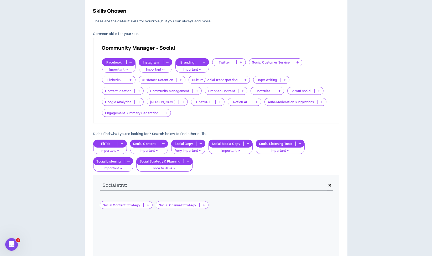
click at [329, 187] on span at bounding box center [329, 186] width 5 height 10
click at [159, 77] on div "Customer Retention" at bounding box center [162, 80] width 47 height 8
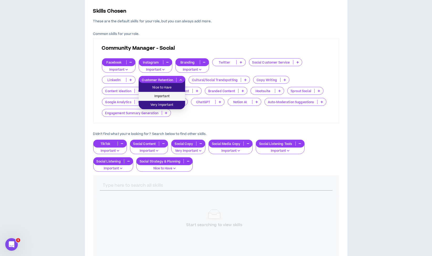
click at [159, 93] on li "Important" at bounding box center [162, 96] width 46 height 9
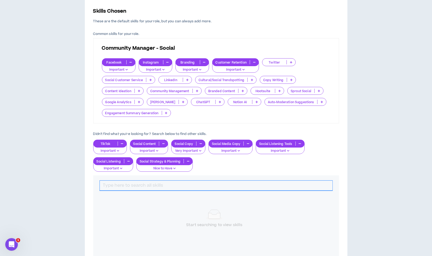
click at [167, 184] on input "text" at bounding box center [216, 186] width 233 height 10
click at [230, 76] on div "Cultural/Social Trendspotting" at bounding box center [225, 80] width 61 height 8
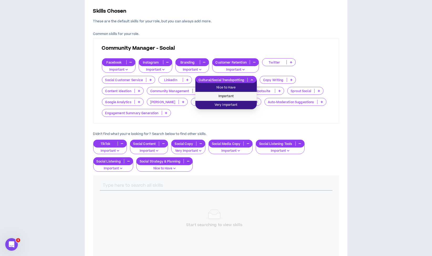
click at [230, 96] on span "Important" at bounding box center [226, 97] width 55 height 6
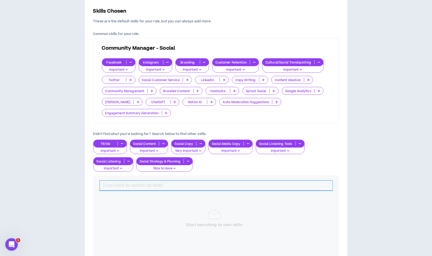
click at [159, 181] on input "text" at bounding box center [216, 186] width 233 height 10
type input "community m"
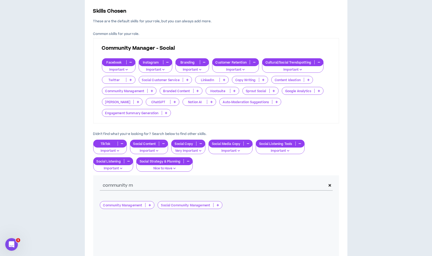
click at [119, 207] on div "Community Management" at bounding box center [127, 205] width 55 height 8
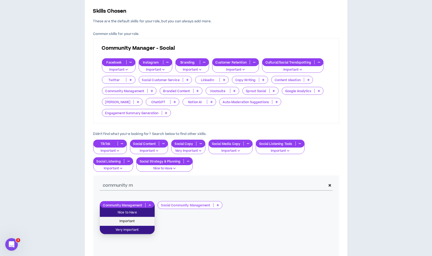
click at [119, 221] on span "Important" at bounding box center [127, 222] width 49 height 6
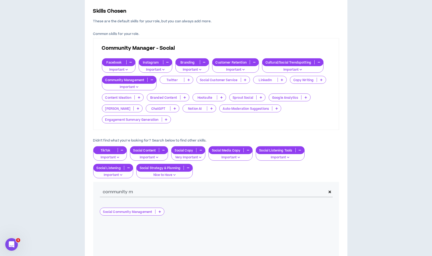
click at [330, 190] on icon at bounding box center [330, 192] width 3 height 4
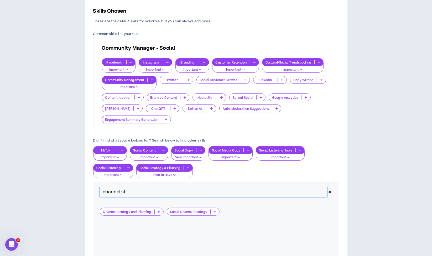
type input "channel st"
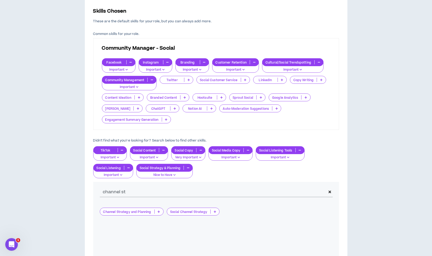
click at [196, 210] on p "Social Channel Strategy" at bounding box center [188, 212] width 43 height 4
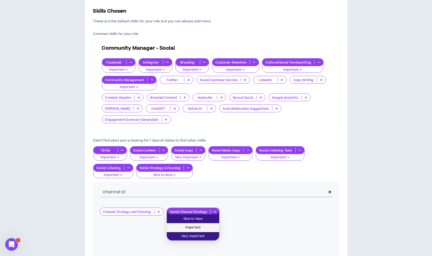
click at [193, 227] on span "Important" at bounding box center [193, 228] width 46 height 6
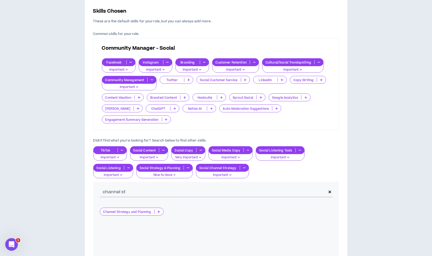
click at [329, 191] on icon at bounding box center [330, 192] width 3 height 4
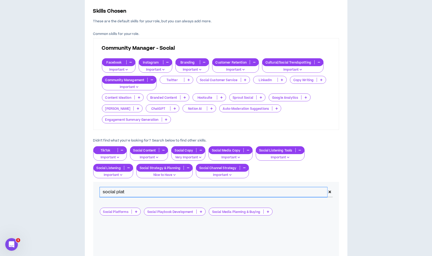
type input "social plat"
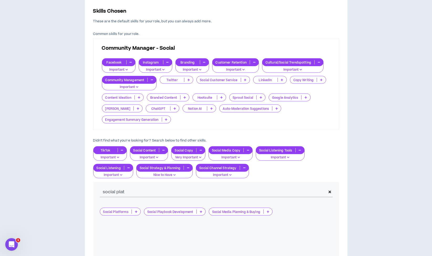
click at [113, 206] on div "Social Platforms Social Playbook Development Social Media Planning & Buying" at bounding box center [216, 236] width 246 height 66
click at [113, 210] on p "Social Platforms" at bounding box center [116, 212] width 32 height 4
click at [113, 224] on li "Important" at bounding box center [120, 228] width 41 height 9
click at [329, 191] on icon at bounding box center [330, 192] width 3 height 4
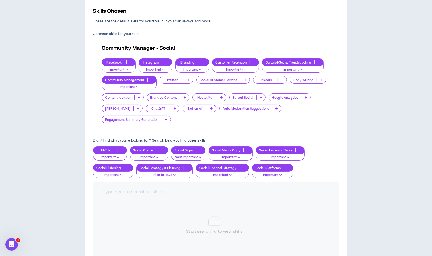
click at [172, 218] on div "Start searching to view skills" at bounding box center [215, 225] width 230 height 35
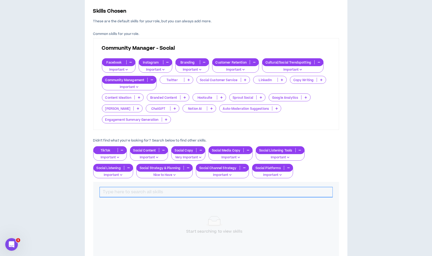
click at [127, 190] on input "text" at bounding box center [216, 192] width 233 height 10
type input "branded"
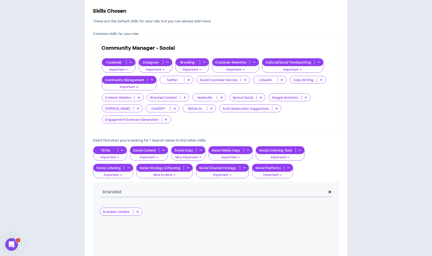
click at [119, 210] on p "Branded Content" at bounding box center [116, 212] width 33 height 4
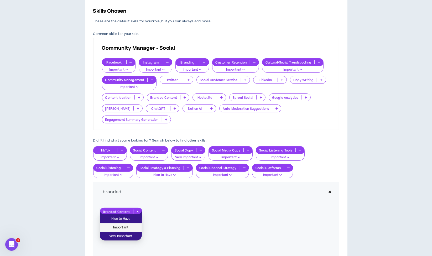
click at [116, 230] on span "Important" at bounding box center [121, 228] width 36 height 6
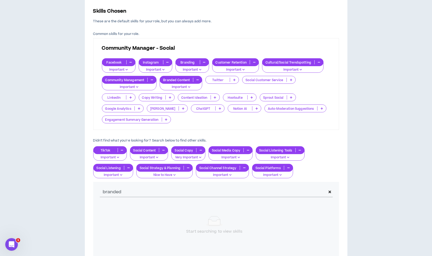
click at [330, 190] on icon at bounding box center [330, 192] width 3 height 4
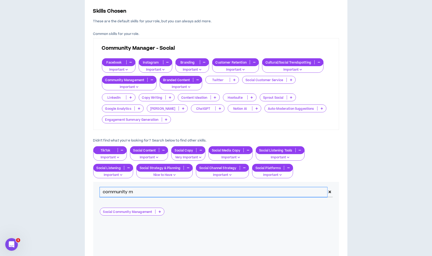
type input "community m"
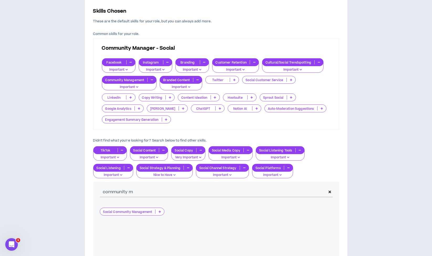
click at [127, 213] on div "Social Community Management" at bounding box center [132, 212] width 65 height 8
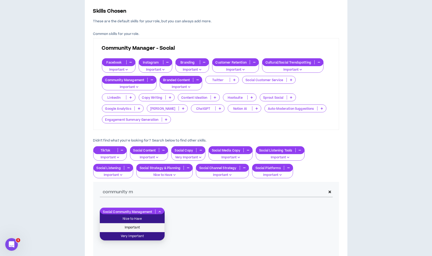
click at [126, 224] on li "Important" at bounding box center [132, 228] width 65 height 9
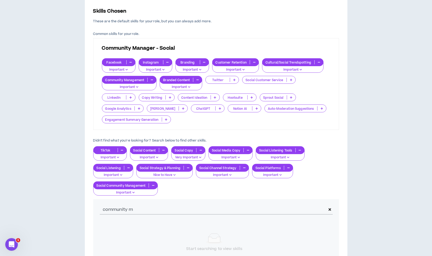
click at [330, 209] on icon at bounding box center [330, 210] width 3 height 4
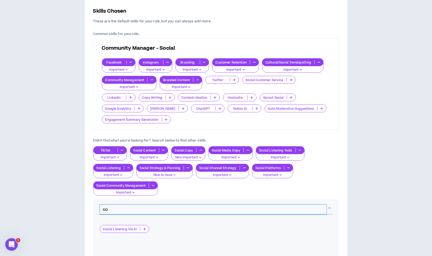
type input "s"
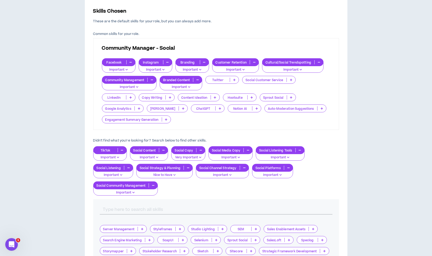
click at [185, 200] on div at bounding box center [216, 209] width 246 height 20
click at [196, 195] on div "TikTok Important Social Content Important Social Copy Very Important Social Med…" at bounding box center [216, 170] width 246 height 49
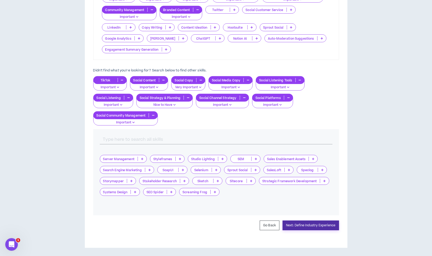
click at [305, 223] on button "Next: Define Industry Experience" at bounding box center [311, 226] width 56 height 10
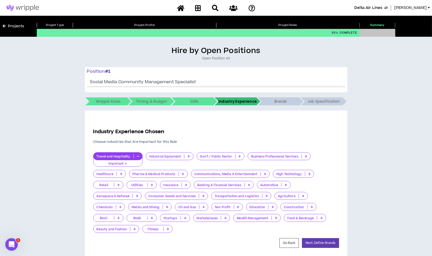
click at [120, 163] on p "Important" at bounding box center [118, 164] width 43 height 5
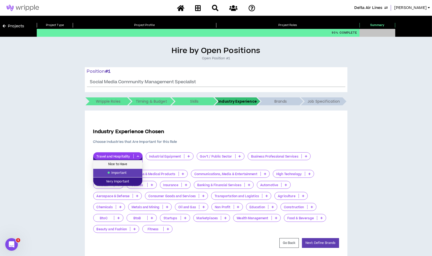
click at [125, 165] on span "Nice to Have" at bounding box center [117, 165] width 43 height 6
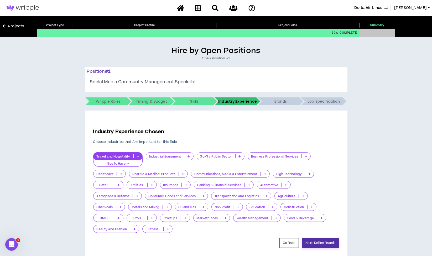
click at [322, 242] on button "Next: Define Brands" at bounding box center [320, 243] width 37 height 10
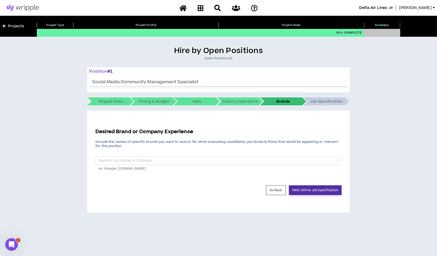
click at [295, 194] on button "Next: Define Job Specification" at bounding box center [315, 190] width 53 height 10
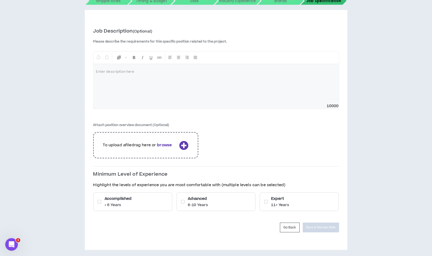
scroll to position [101, 0]
click at [157, 202] on div "Accomplished < 6 Years" at bounding box center [132, 201] width 79 height 19
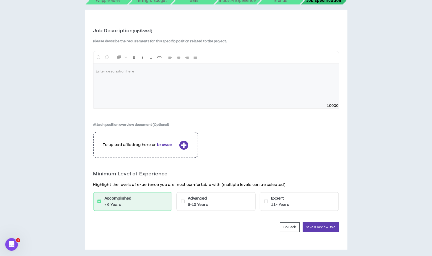
click at [212, 201] on div "Advanced 6-10 Years" at bounding box center [216, 201] width 79 height 19
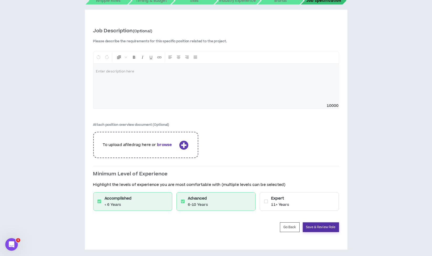
click at [311, 224] on button "Save & Review Role" at bounding box center [321, 227] width 36 height 10
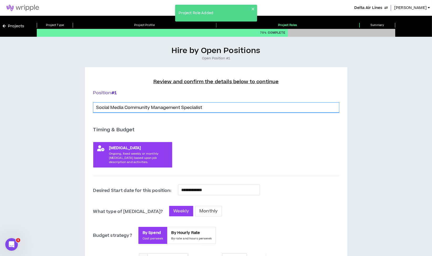
click at [241, 112] on input "Social Media Community Management Specialist" at bounding box center [216, 108] width 246 height 10
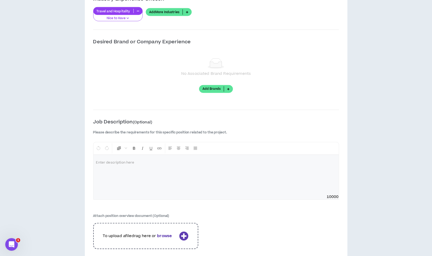
scroll to position [732, 0]
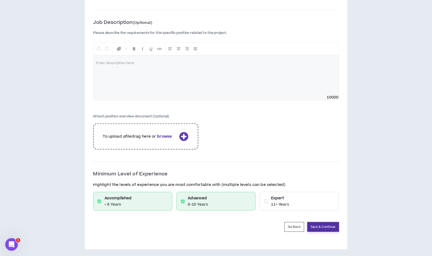
click at [322, 226] on button "Save & Continue" at bounding box center [323, 227] width 32 height 10
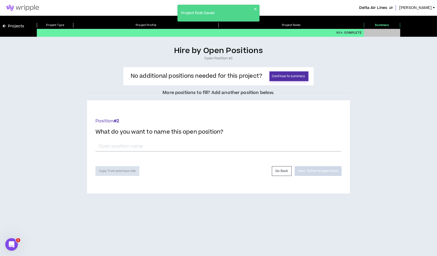
click at [301, 72] on button "Continue to summary" at bounding box center [288, 76] width 39 height 10
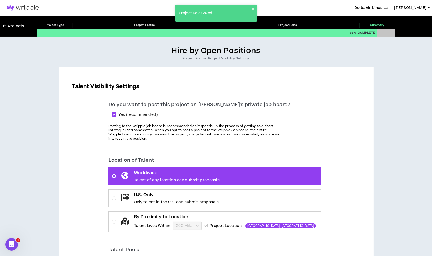
click at [116, 115] on span at bounding box center [114, 114] width 4 height 4
checkbox input "*****"
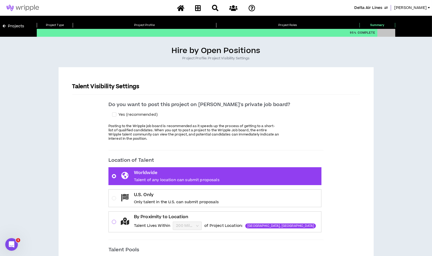
click at [116, 222] on span at bounding box center [114, 222] width 4 height 4
click at [176, 222] on input "By Proximity to Location Talent Lives Within 200 Miles of Project Location: Atl…" at bounding box center [185, 226] width 19 height 8
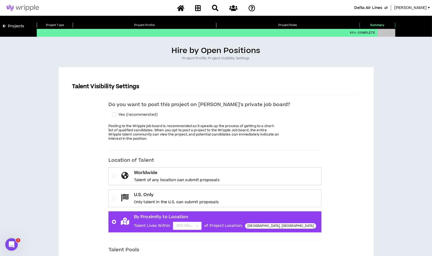
click at [199, 225] on span "200 Miles" at bounding box center [187, 226] width 23 height 8
click at [195, 225] on input "By Proximity to Location Talent Lives Within 200 Miles of Project Location: Atl…" at bounding box center [185, 226] width 19 height 8
click at [202, 243] on div "50 Miles" at bounding box center [201, 244] width 23 height 6
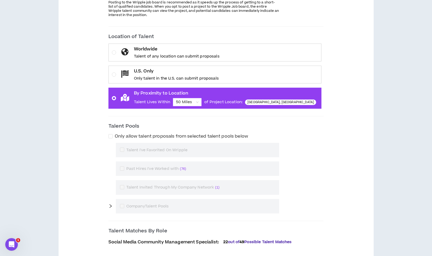
scroll to position [156, 0]
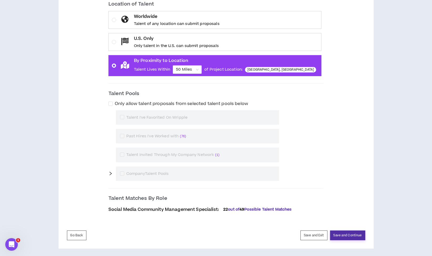
click at [344, 234] on button "Save and Continue" at bounding box center [347, 236] width 35 height 10
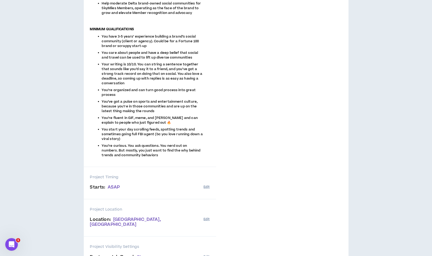
scroll to position [359, 0]
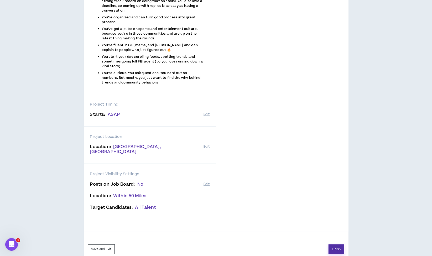
click at [333, 245] on button "Finish" at bounding box center [337, 250] width 16 height 10
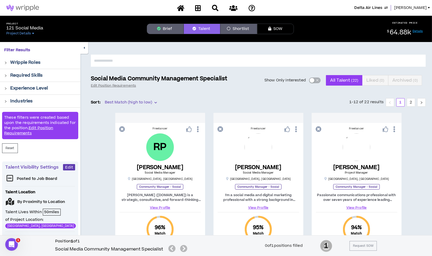
click at [414, 8] on span "Lauren-Bridget" at bounding box center [410, 8] width 33 height 6
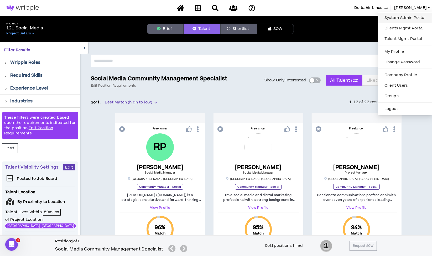
click at [396, 17] on link "System Admin Portal" at bounding box center [405, 18] width 48 height 8
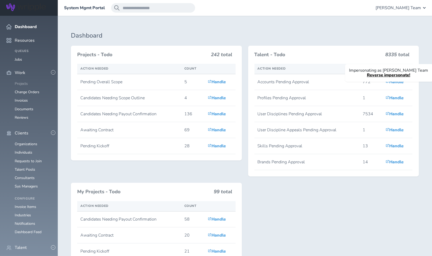
click at [22, 81] on link "Projects" at bounding box center [21, 83] width 13 height 5
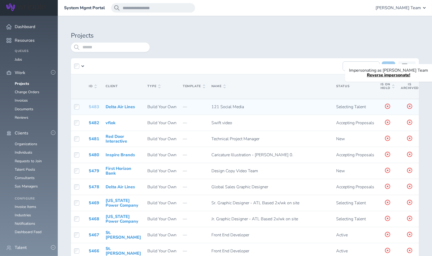
click at [91, 106] on link "5483" at bounding box center [94, 107] width 11 height 6
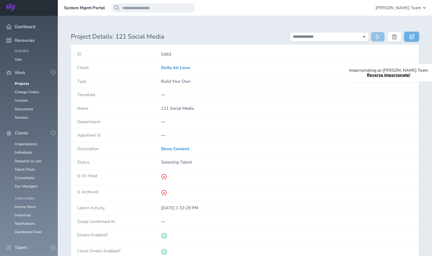
click at [410, 35] on icon at bounding box center [411, 36] width 5 height 5
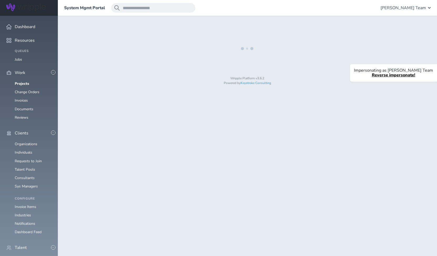
select select "*"
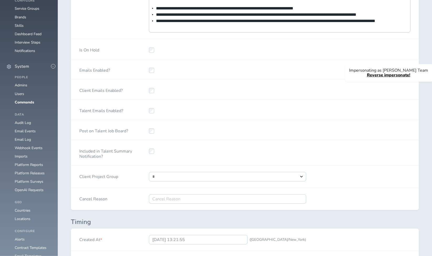
scroll to position [408, 0]
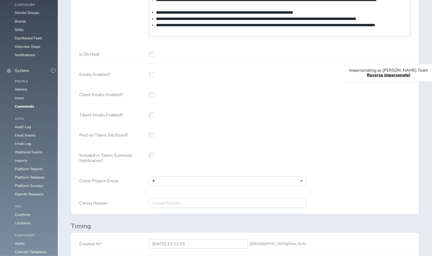
select select "***"
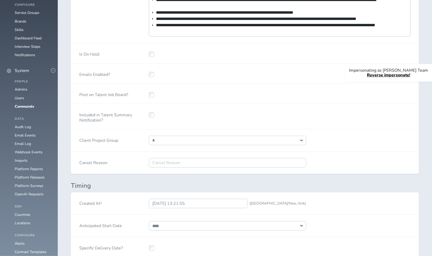
click at [196, 79] on div at bounding box center [228, 74] width 174 height 20
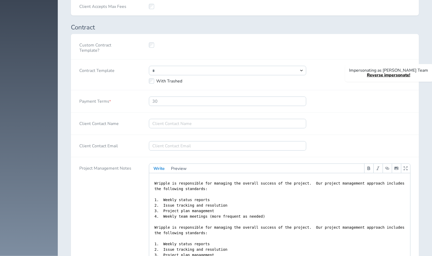
scroll to position [1000, 0]
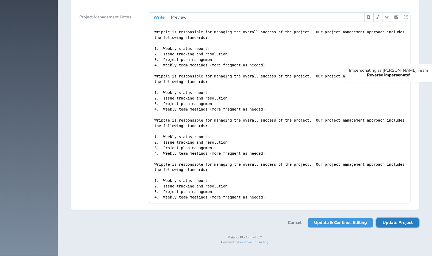
click at [394, 226] on span "Update Project" at bounding box center [398, 222] width 30 height 9
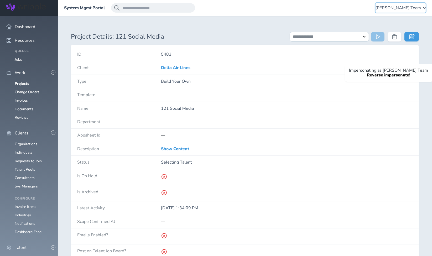
click at [402, 10] on span "Lauren-Bridget Team" at bounding box center [398, 8] width 45 height 5
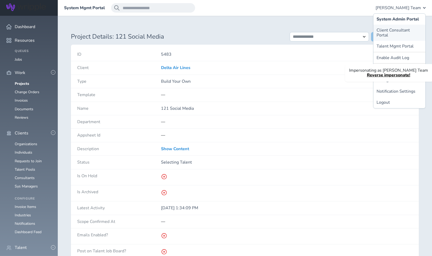
click at [395, 30] on link "Client Consultant Portal" at bounding box center [400, 33] width 52 height 16
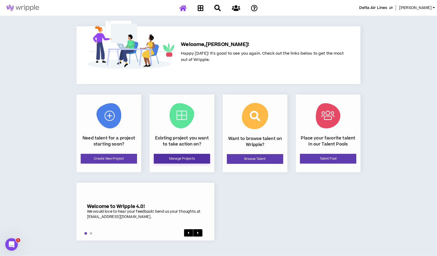
click at [179, 157] on link "Manage Projects" at bounding box center [182, 159] width 56 height 10
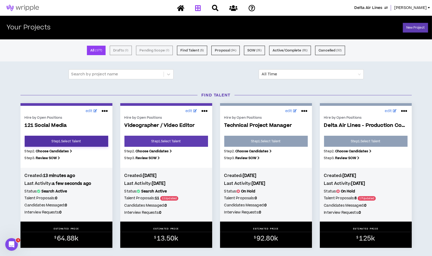
click at [67, 142] on link "Step 1 . Select Talent" at bounding box center [67, 141] width 84 height 11
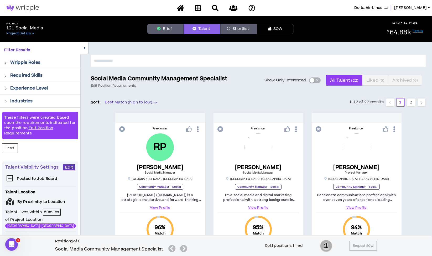
click at [183, 59] on input "text" at bounding box center [258, 61] width 335 height 12
type input "***"
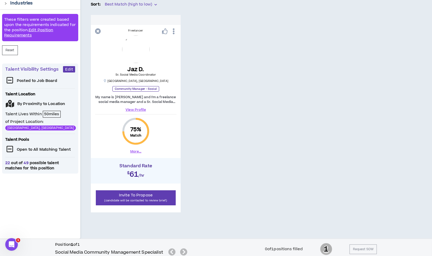
scroll to position [101, 0]
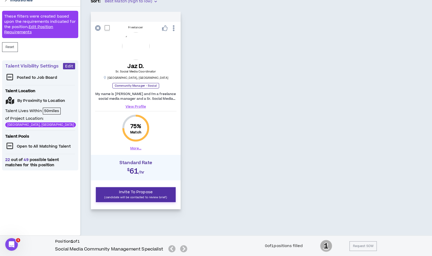
click at [136, 194] on span "Invite To Propose" at bounding box center [136, 192] width 34 height 6
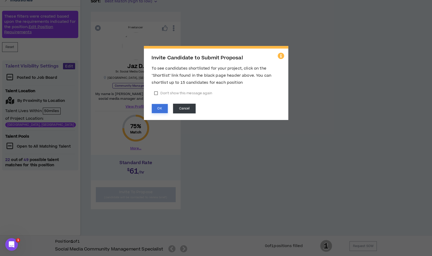
click at [161, 109] on button "OK" at bounding box center [160, 108] width 16 height 9
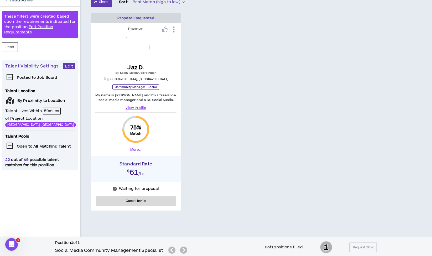
scroll to position [0, 0]
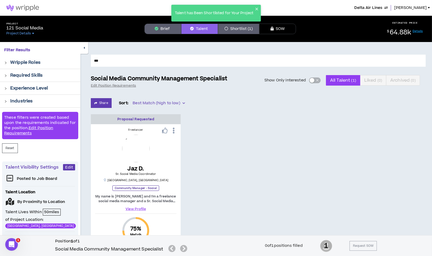
click at [240, 26] on div "Talent has Been Shortlisted for Your Project" at bounding box center [216, 15] width 92 height 23
click at [239, 28] on button "Shortlist (1)" at bounding box center [238, 29] width 41 height 11
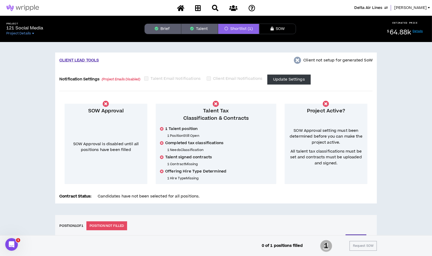
click at [410, 8] on span "Lauren-Bridget" at bounding box center [410, 8] width 33 height 6
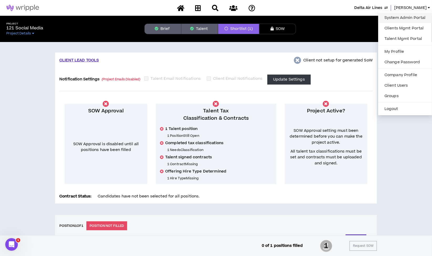
click at [395, 15] on link "System Admin Portal" at bounding box center [405, 18] width 48 height 8
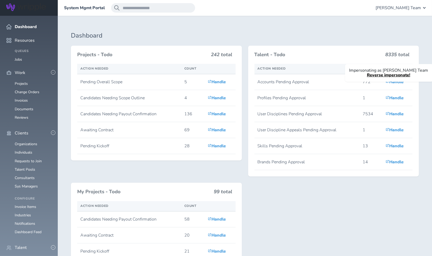
scroll to position [60, 0]
click at [24, 256] on link "Individuals" at bounding box center [24, 258] width 18 height 5
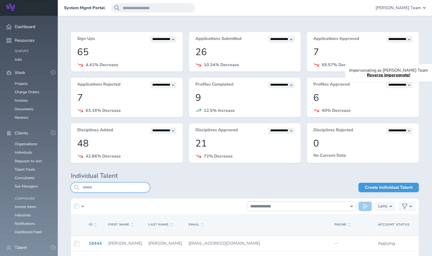
click at [109, 185] on input "search" at bounding box center [110, 187] width 79 height 9
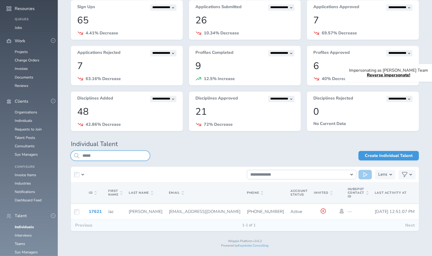
scroll to position [37, 0]
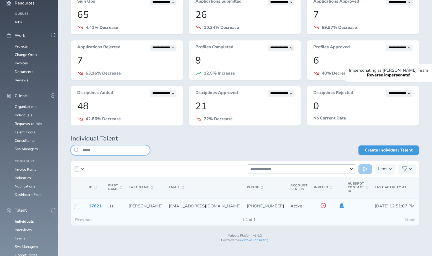
type input "*****"
click at [340, 206] on icon at bounding box center [342, 205] width 4 height 5
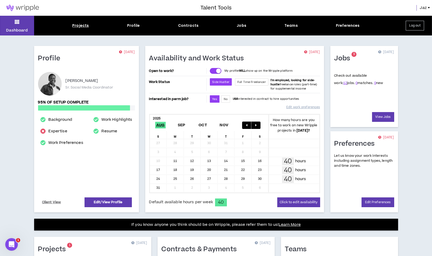
click at [84, 26] on div "Projects" at bounding box center [80, 26] width 17 height 6
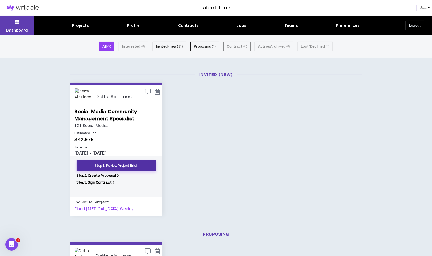
click at [133, 165] on link "Step 1. Review Project Brief" at bounding box center [116, 165] width 79 height 11
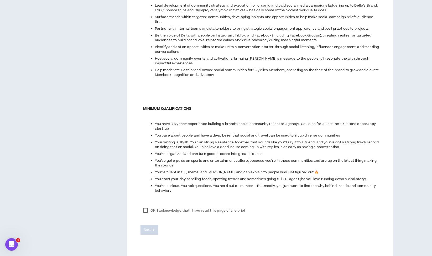
scroll to position [302, 0]
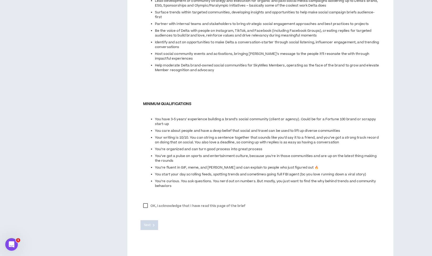
click at [144, 202] on label "OK, I acknowledge that I have read this page of the brief" at bounding box center [195, 206] width 108 height 8
click at [148, 223] on span "Next" at bounding box center [147, 225] width 7 height 5
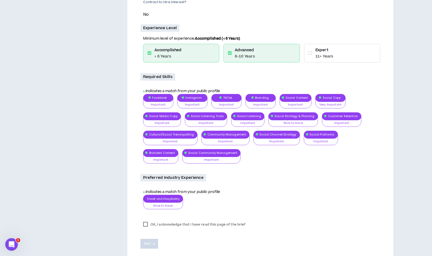
scroll to position [167, 0]
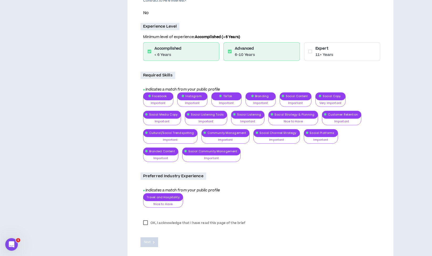
click at [145, 224] on label "OK, I acknowledge that I have read this page of the brief" at bounding box center [195, 223] width 108 height 8
click at [147, 240] on span "Next" at bounding box center [147, 242] width 7 height 5
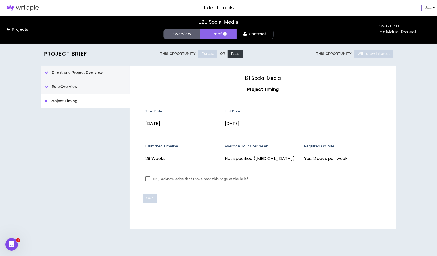
click at [149, 176] on label "OK, I acknowledge that I have read this page of the brief" at bounding box center [197, 179] width 108 height 8
click at [151, 201] on button "Save" at bounding box center [150, 199] width 14 height 10
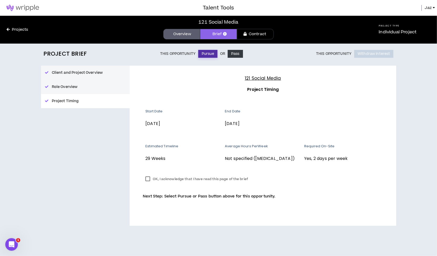
click at [209, 54] on button "Pursue" at bounding box center [207, 54] width 19 height 8
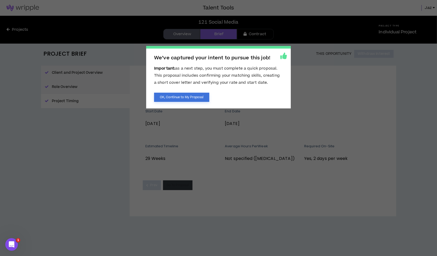
click at [201, 96] on button "OK, Continue to My Proposal" at bounding box center [181, 97] width 55 height 9
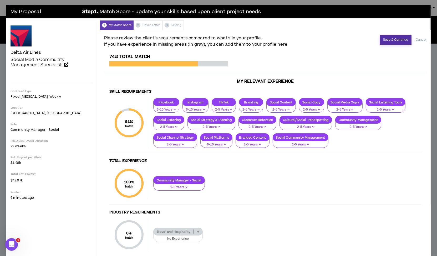
click at [397, 37] on button "Save & Continue" at bounding box center [396, 40] width 32 height 10
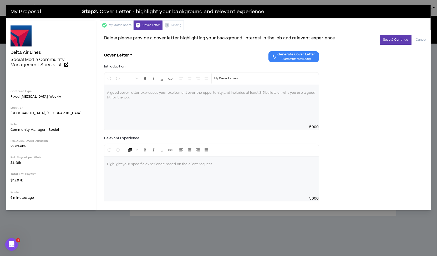
click at [289, 57] on span "3 attempts remaining" at bounding box center [296, 59] width 38 height 4
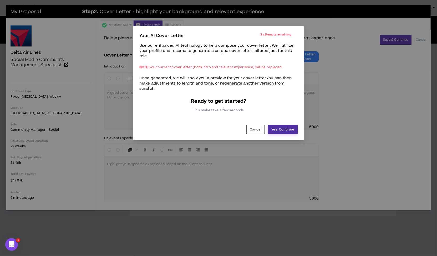
click at [276, 127] on button "Yes, Continue" at bounding box center [283, 129] width 30 height 9
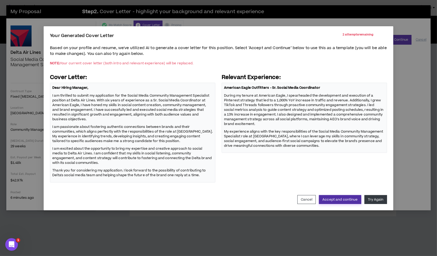
click at [342, 198] on button "Accept and continue" at bounding box center [340, 199] width 42 height 9
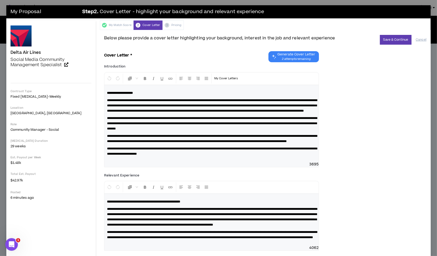
scroll to position [4, 0]
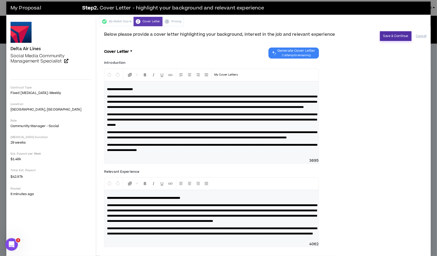
click at [390, 38] on button "Save & Continue" at bounding box center [396, 36] width 32 height 10
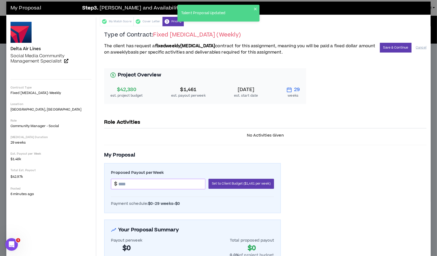
click at [153, 181] on input at bounding box center [161, 184] width 87 height 10
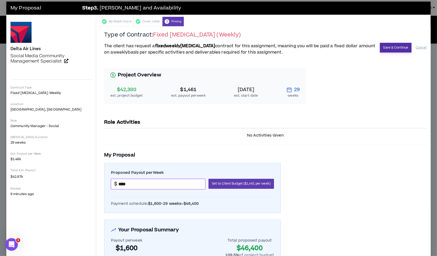
type input "*******"
click at [386, 47] on button "Save & Continue" at bounding box center [396, 48] width 32 height 10
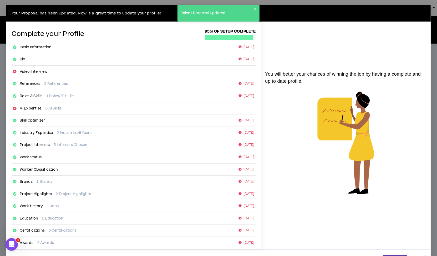
scroll to position [19, 0]
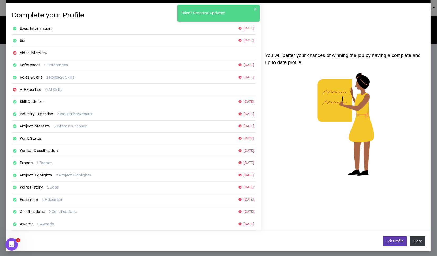
click at [411, 236] on button "Close" at bounding box center [416, 241] width 15 height 10
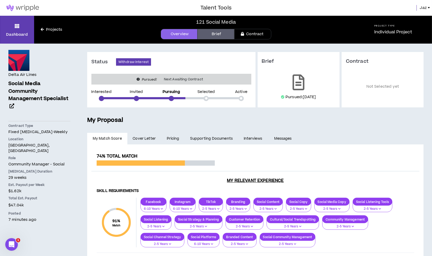
click at [174, 136] on link "Pricing" at bounding box center [173, 139] width 24 height 12
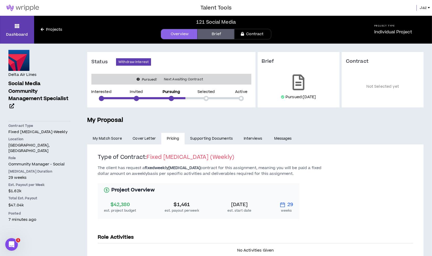
click at [423, 6] on span "Jaz" at bounding box center [423, 8] width 7 height 6
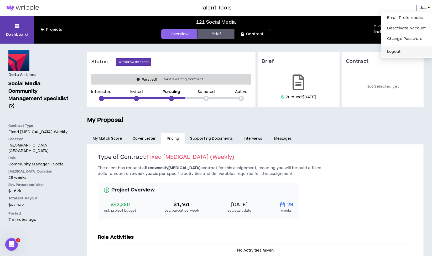
click at [400, 52] on button "Logout" at bounding box center [406, 52] width 45 height 8
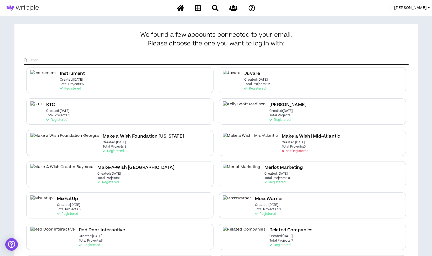
click at [416, 5] on span "[PERSON_NAME]" at bounding box center [410, 8] width 33 height 6
click at [413, 18] on link "System Admin Portal" at bounding box center [406, 18] width 48 height 8
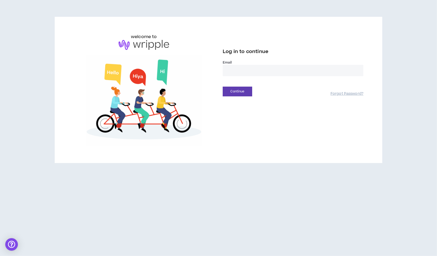
click at [248, 68] on input "email" at bounding box center [292, 70] width 141 height 11
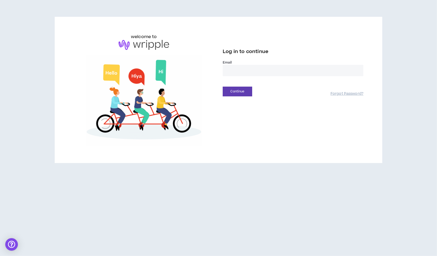
type input "**********"
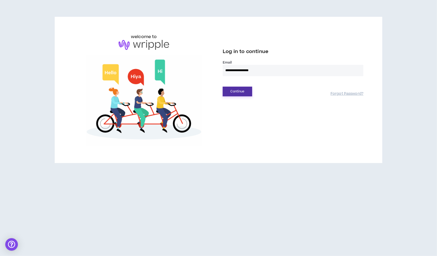
click at [235, 93] on button "Continue" at bounding box center [236, 92] width 29 height 10
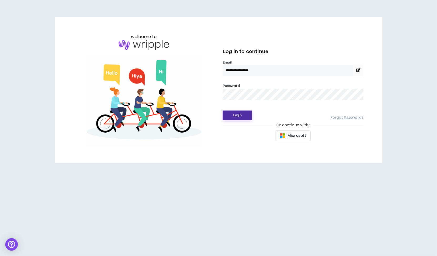
click at [230, 116] on button "Login" at bounding box center [236, 116] width 29 height 10
